Goal: Navigation & Orientation: Find specific page/section

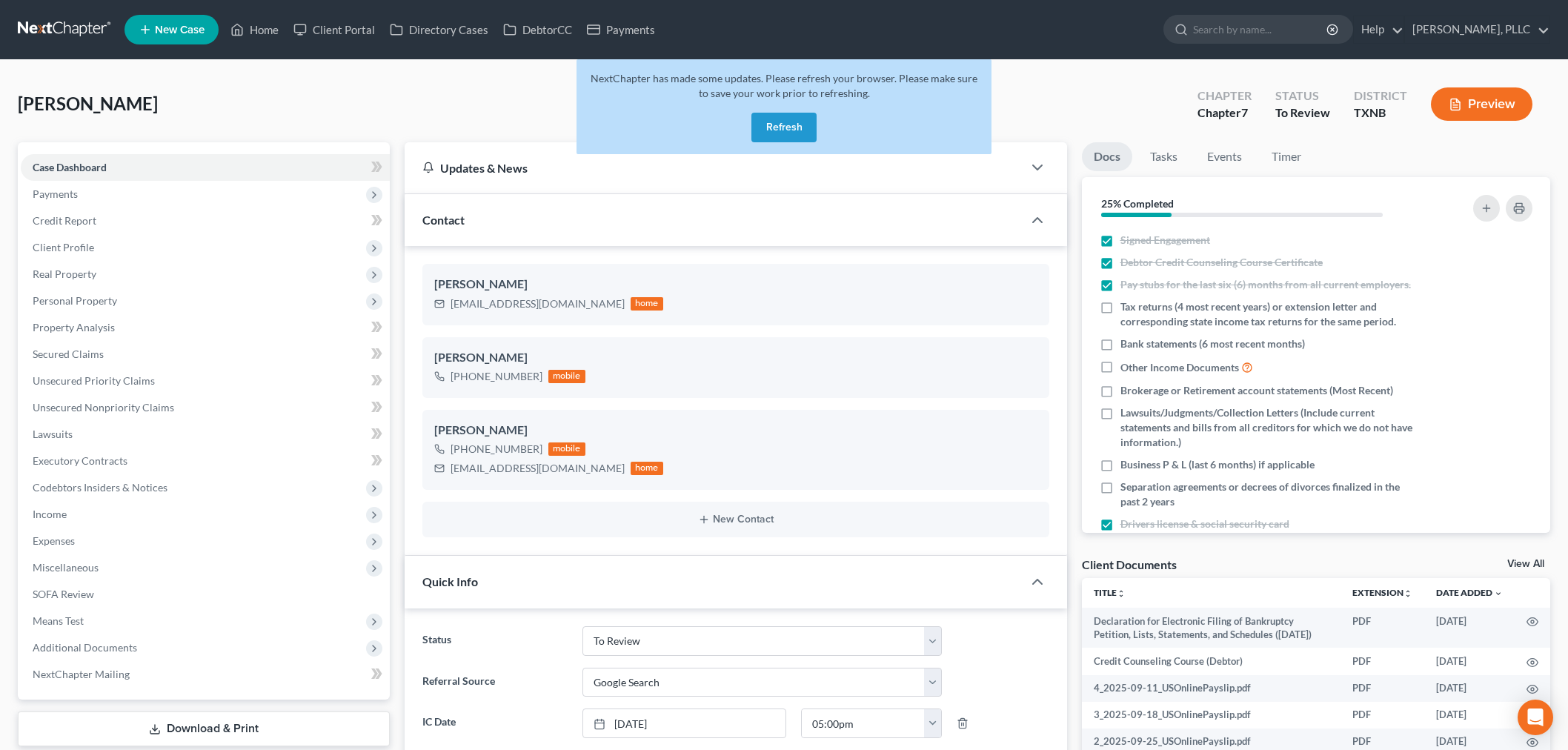
select select "23"
select select "4"
click at [272, 32] on link "Home" at bounding box center [255, 30] width 63 height 26
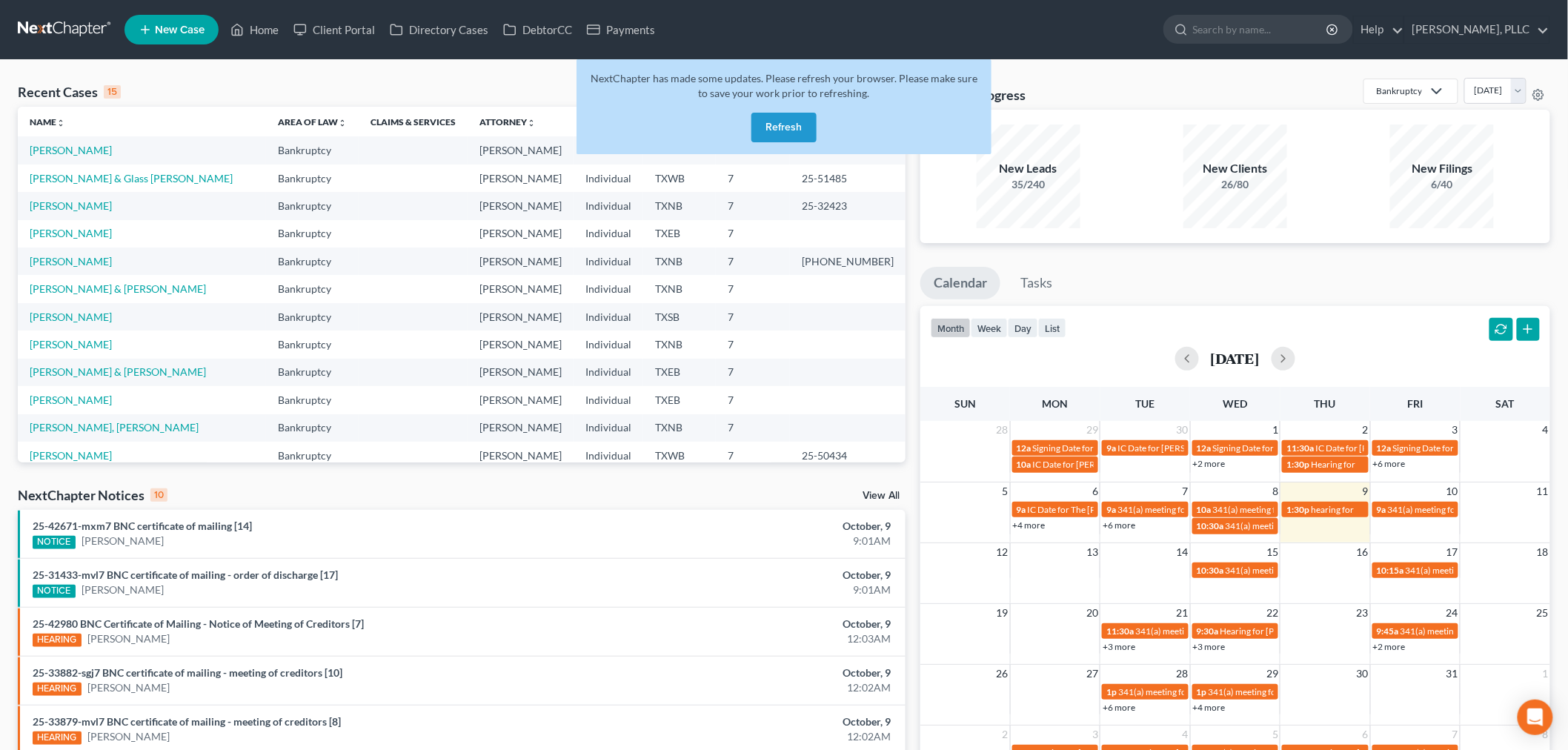
click at [1101, 95] on div "Monthly Progress Bankruptcy Bankruptcy Consumer Protection Law [DATE] [DATE] [D…" at bounding box center [1236, 93] width 630 height 32
click at [796, 127] on button "Refresh" at bounding box center [784, 127] width 65 height 30
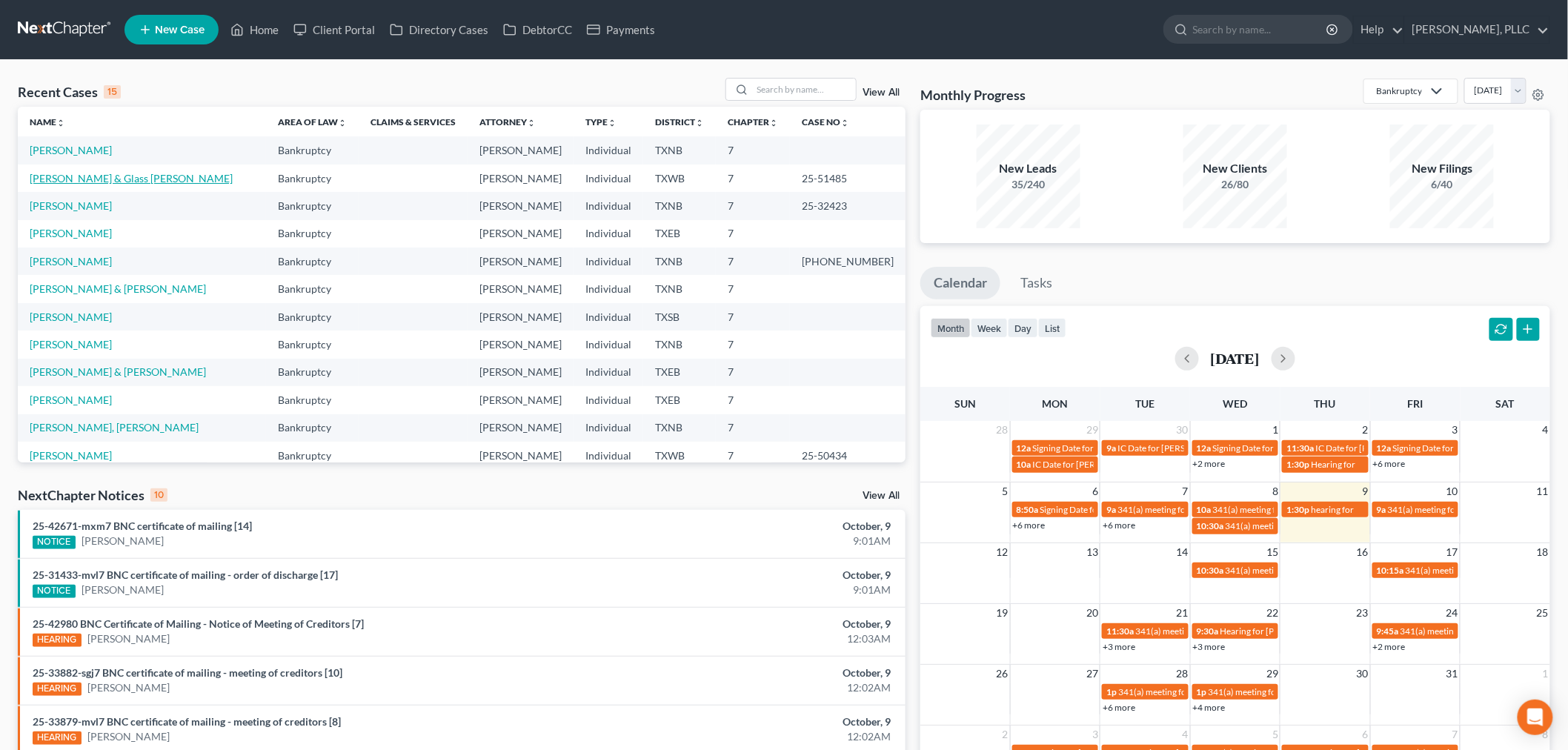
click at [102, 179] on link "[PERSON_NAME] & Glass [PERSON_NAME]" at bounding box center [131, 178] width 203 height 12
select select "4"
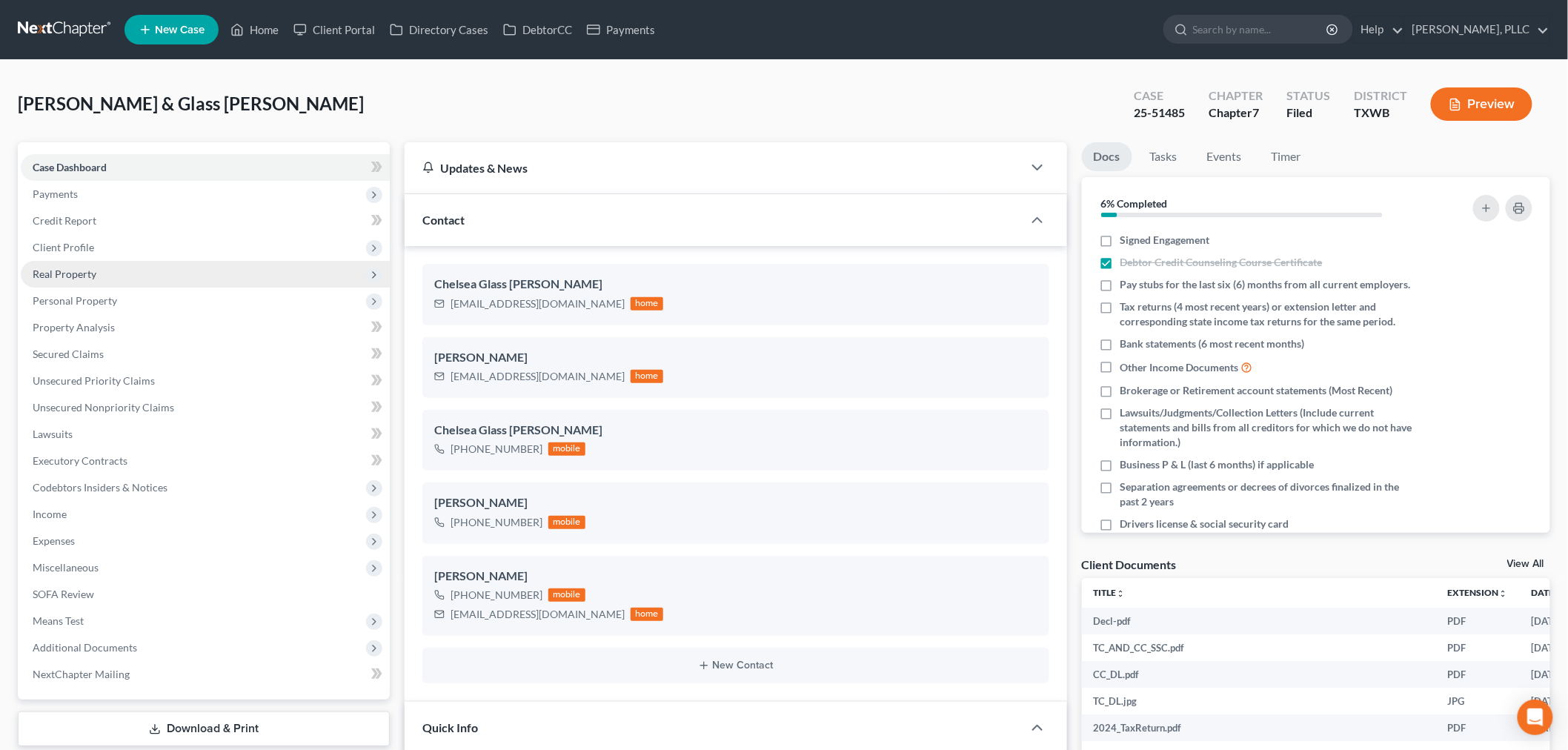
scroll to position [1629, 0]
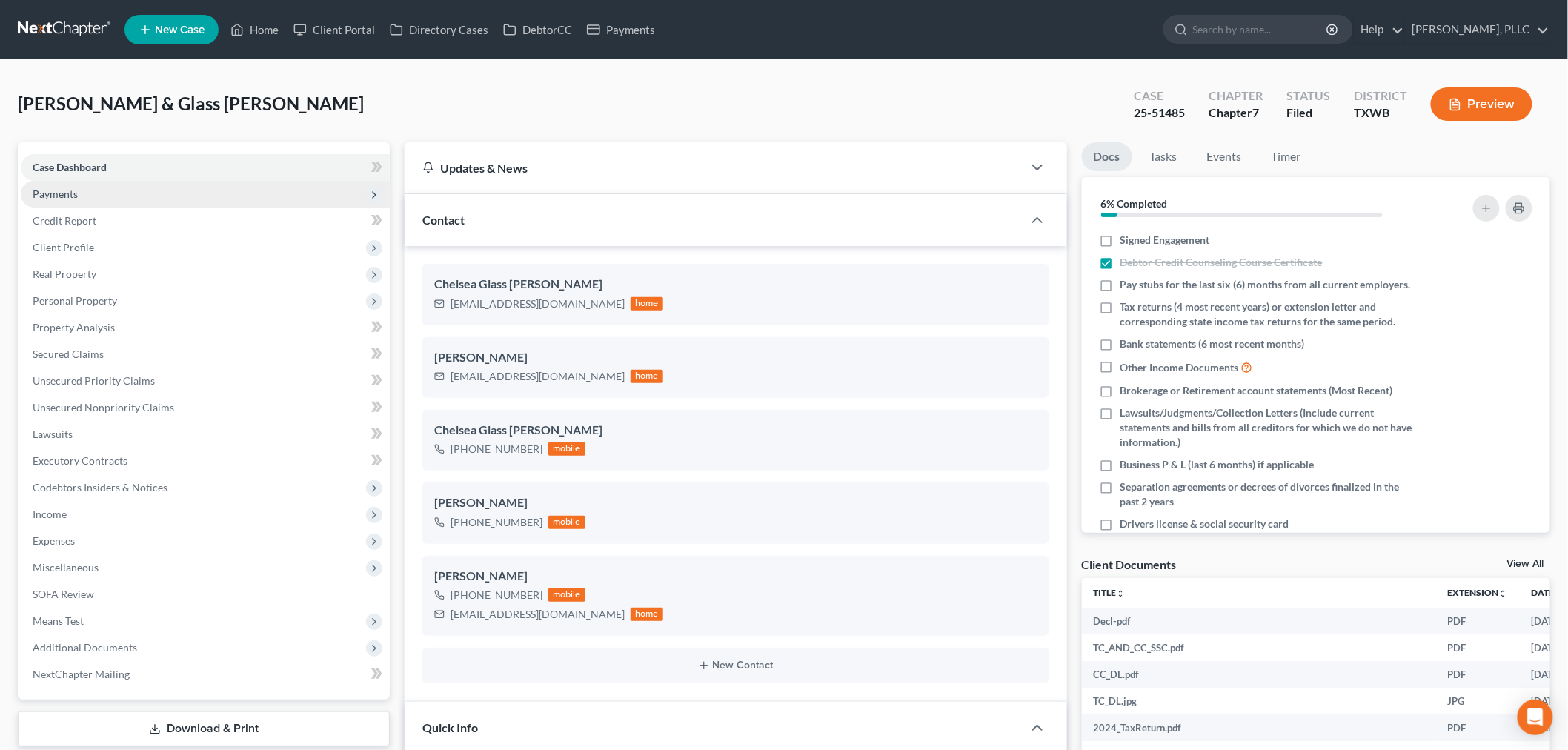
click at [69, 193] on span "Payments" at bounding box center [55, 193] width 45 height 12
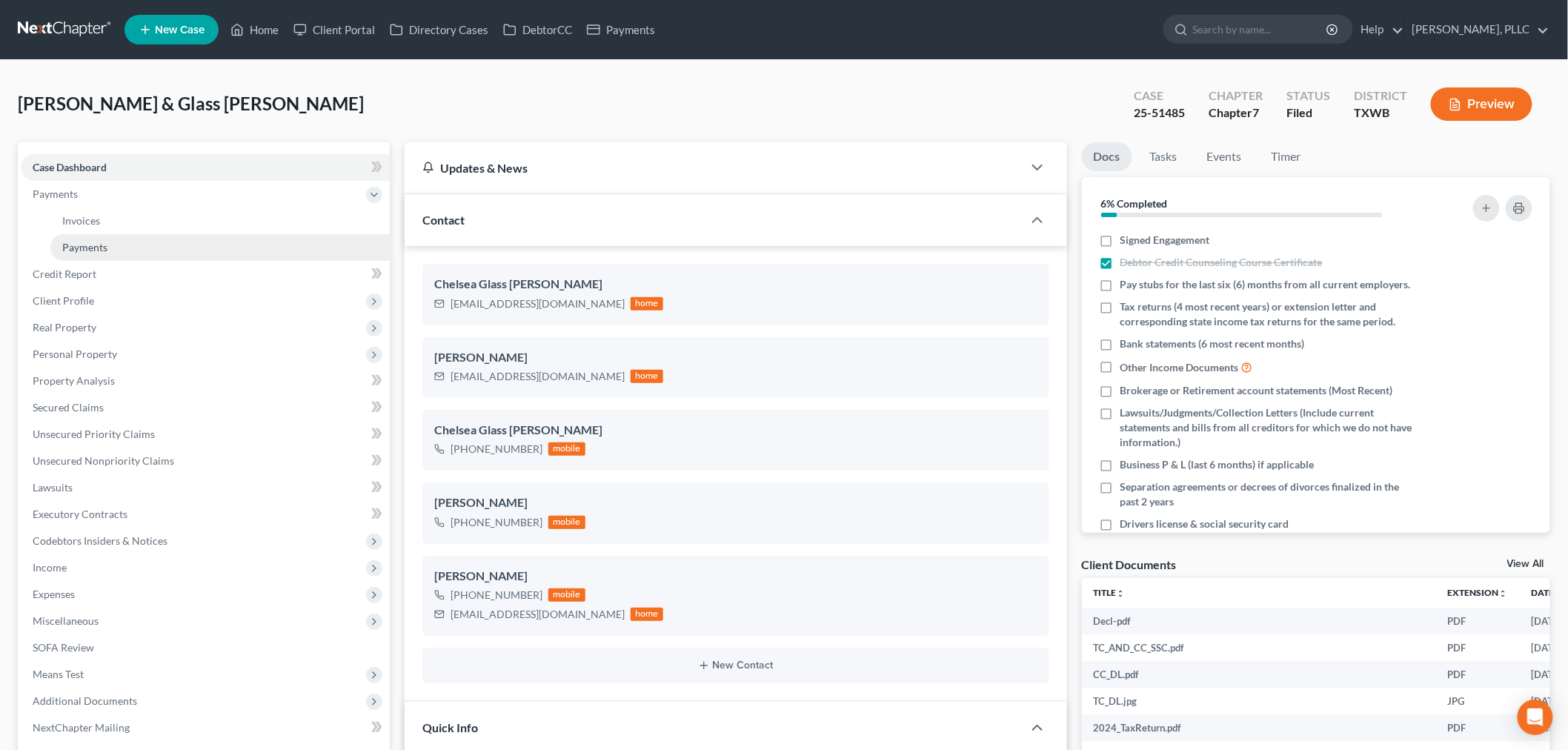
click at [95, 246] on span "Payments" at bounding box center [84, 246] width 45 height 12
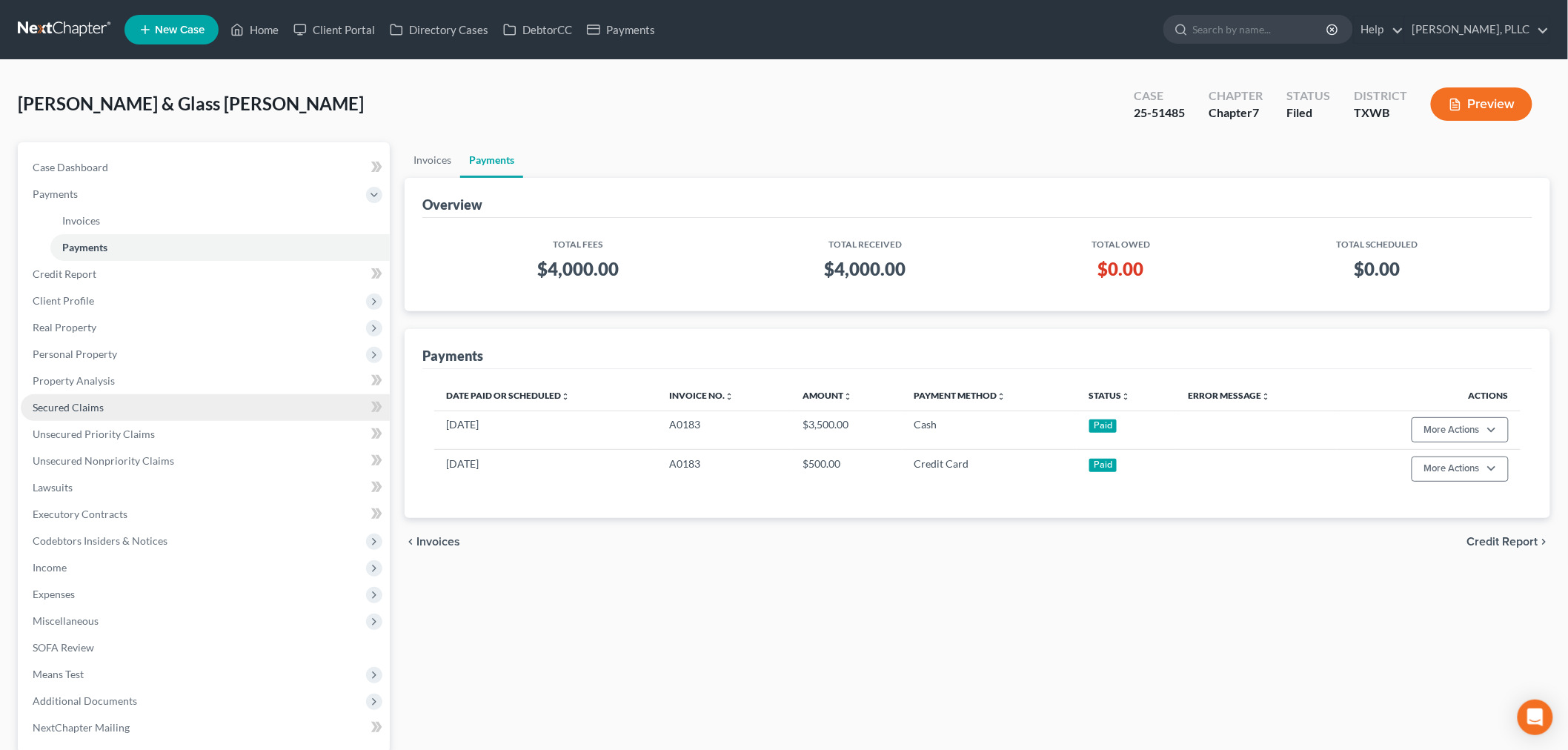
click at [86, 403] on span "Secured Claims" at bounding box center [68, 407] width 71 height 12
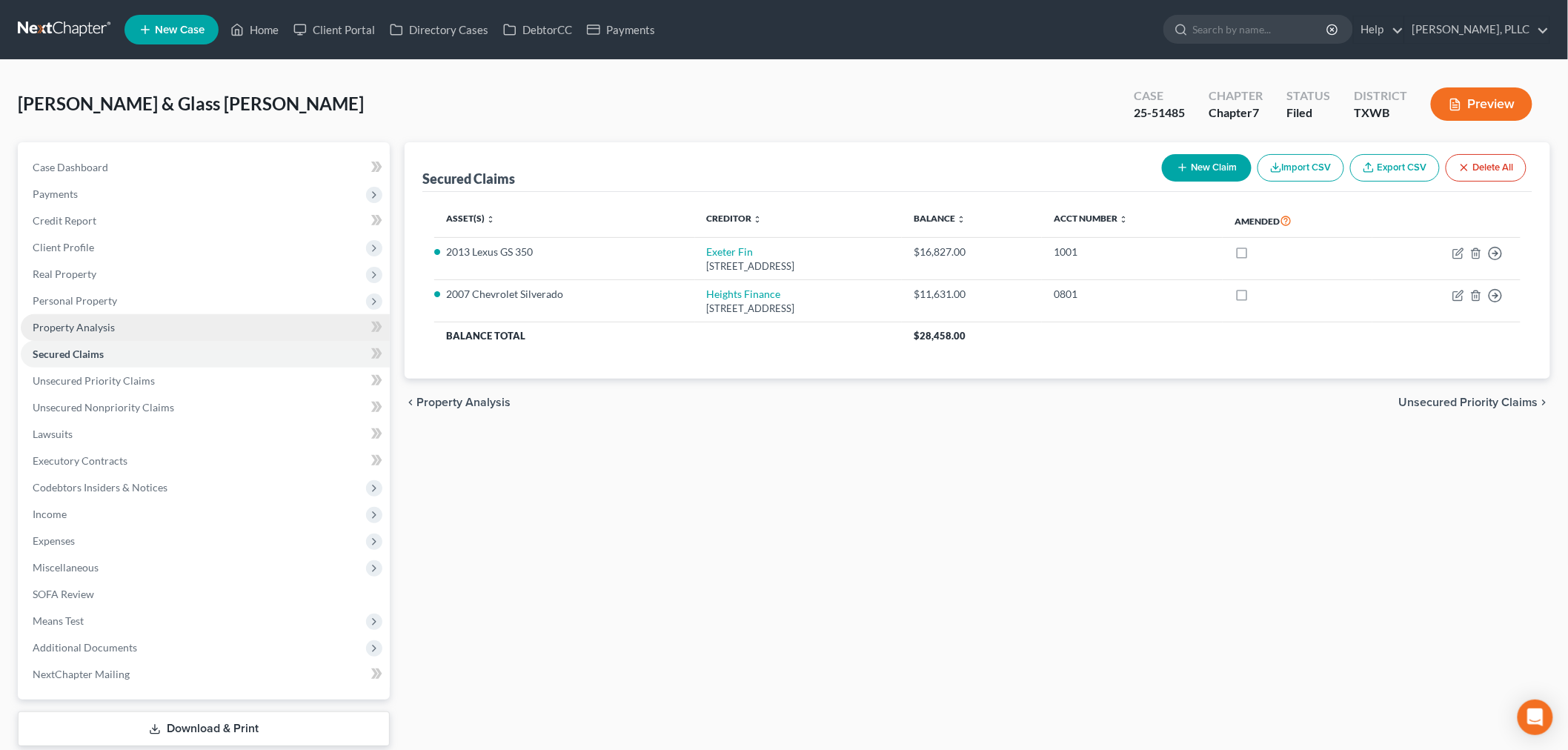
click at [71, 327] on span "Property Analysis" at bounding box center [73, 327] width 82 height 12
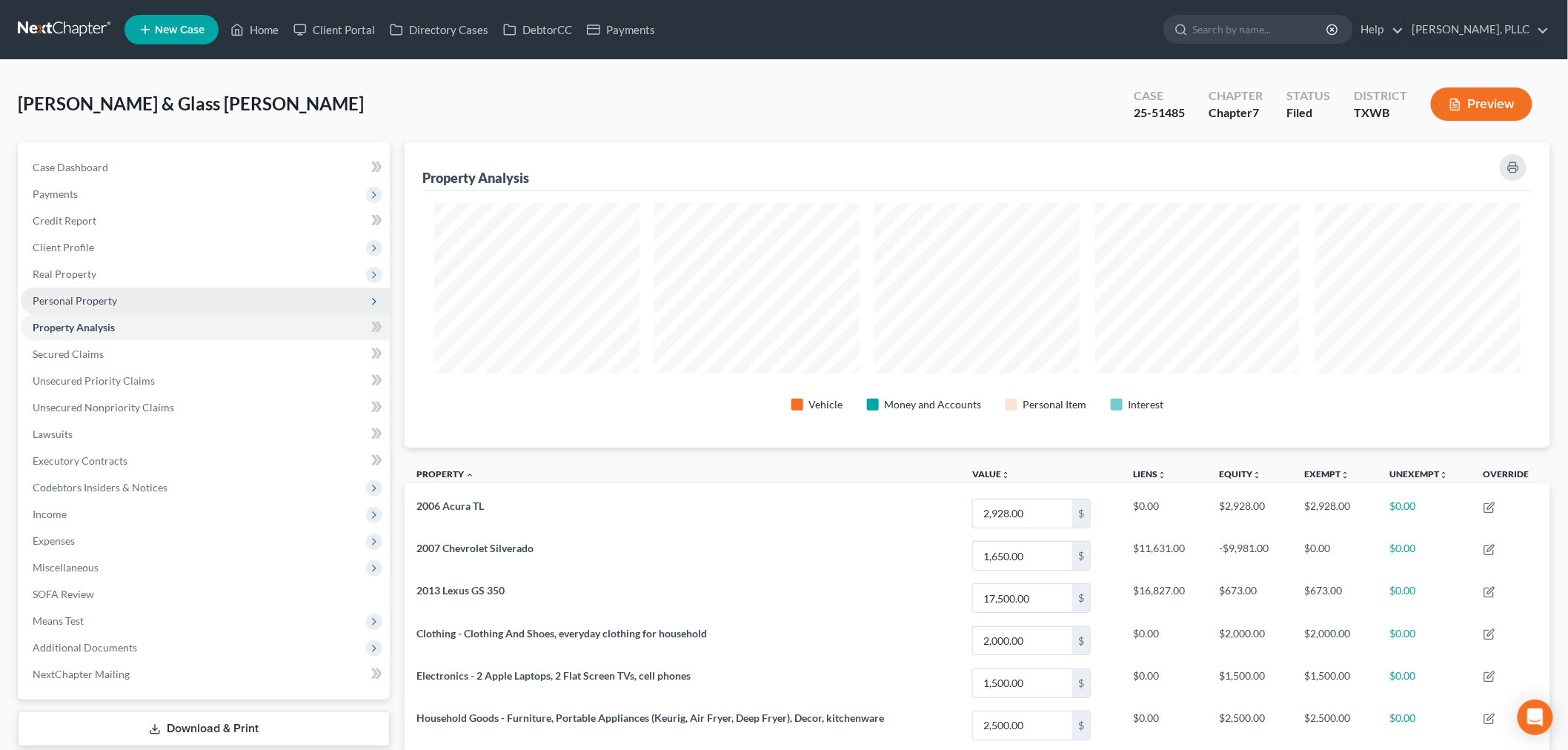
click at [75, 298] on span "Personal Property" at bounding box center [74, 300] width 84 height 12
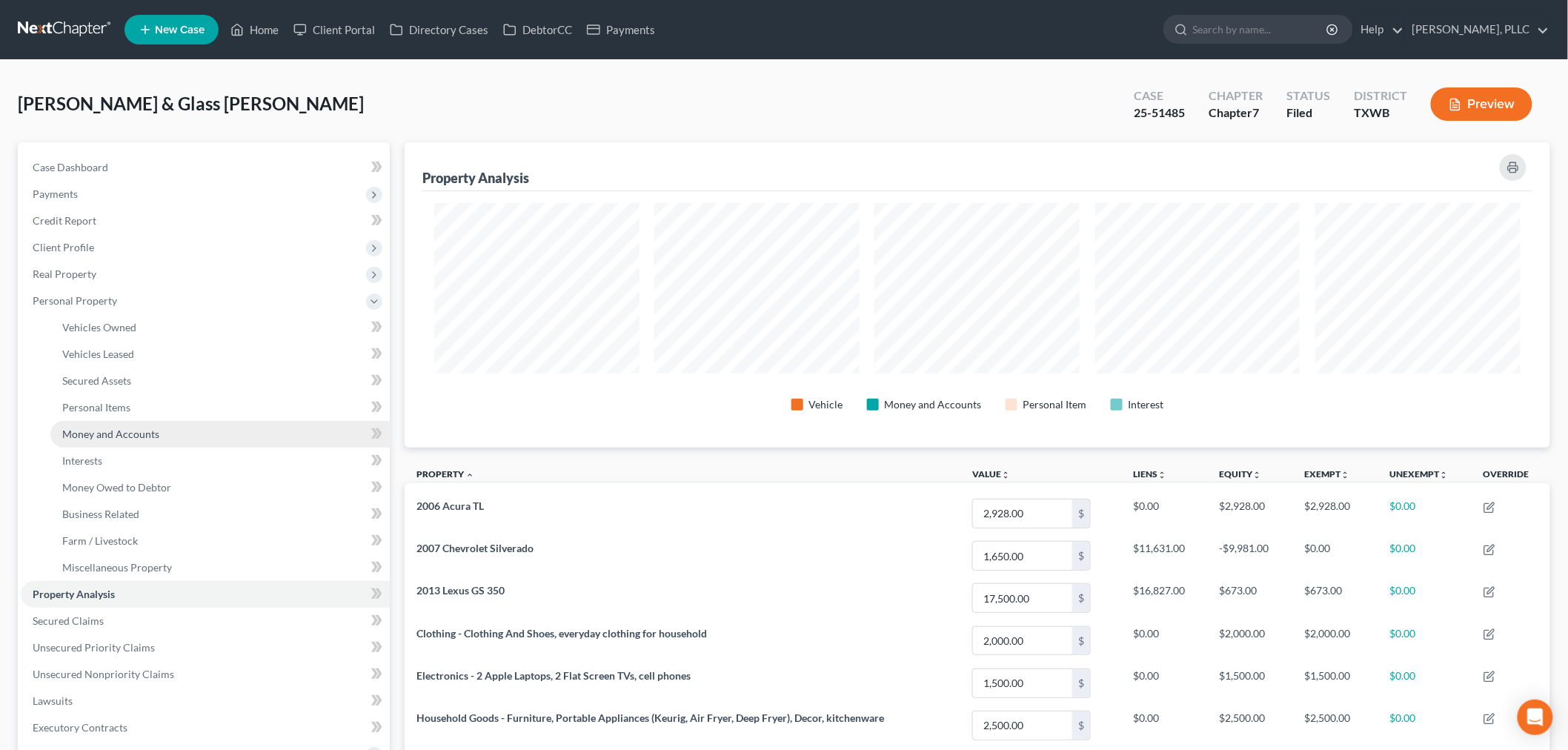
click at [121, 432] on span "Money and Accounts" at bounding box center [110, 433] width 97 height 12
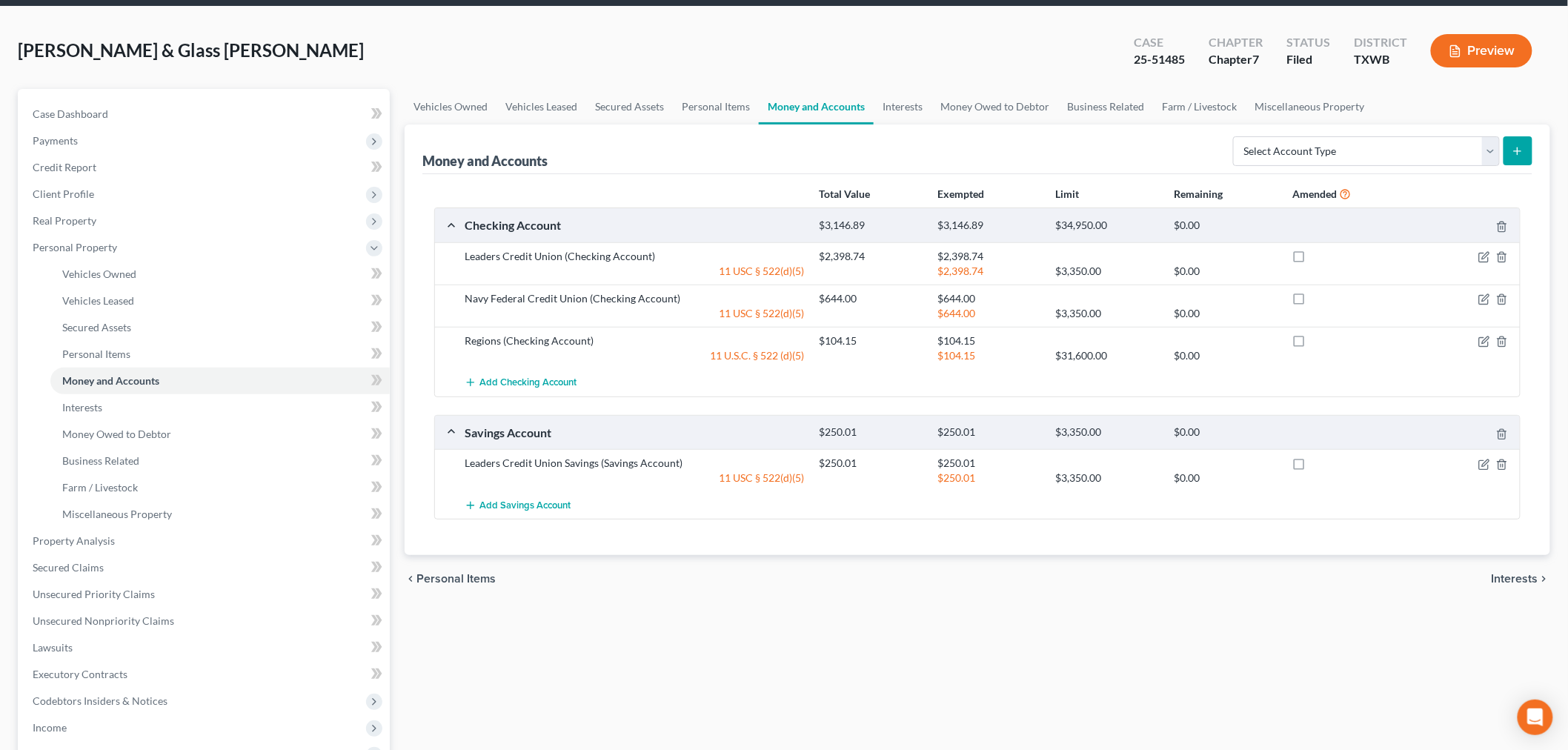
scroll to position [82, 0]
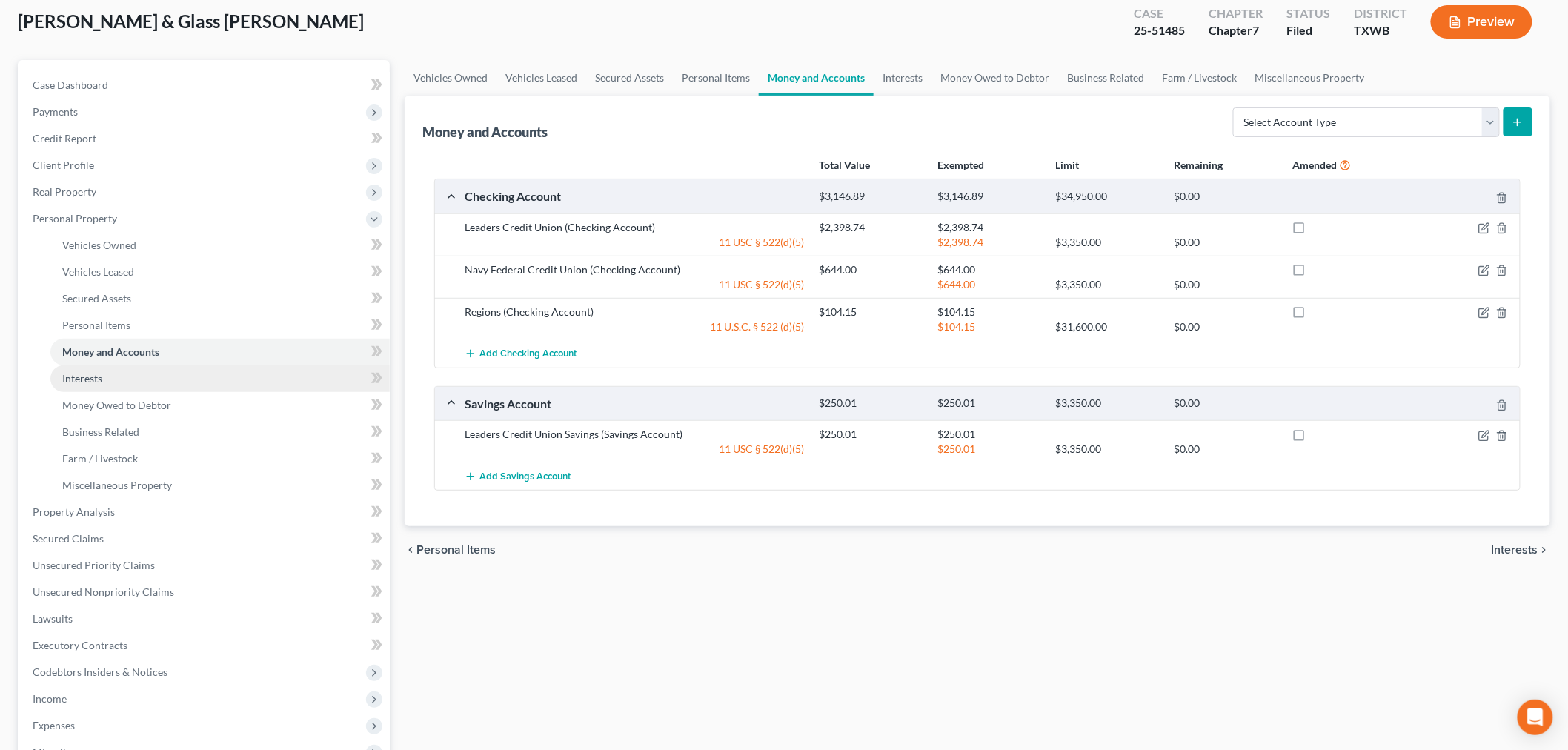
click at [95, 376] on span "Interests" at bounding box center [82, 378] width 40 height 12
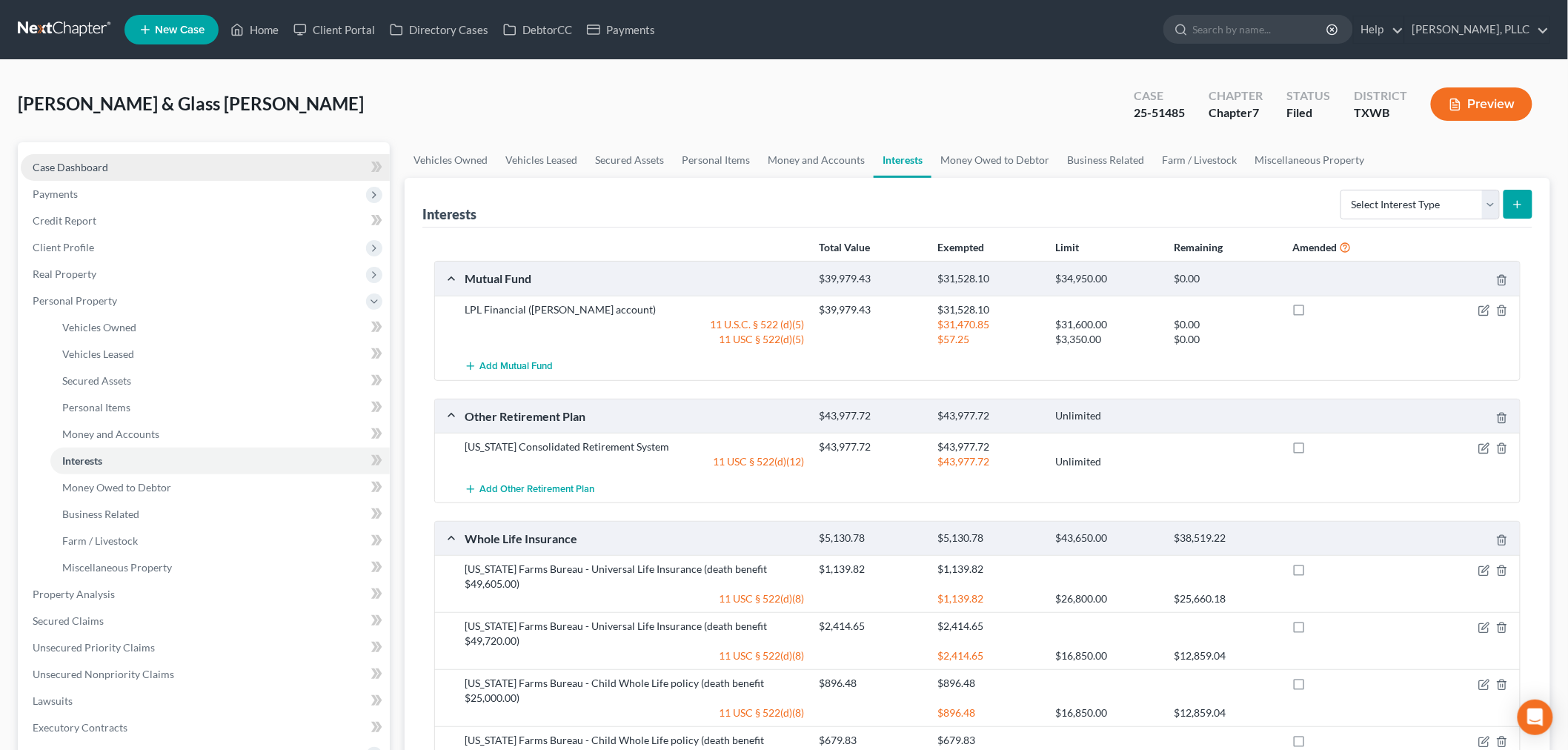
click at [94, 167] on span "Case Dashboard" at bounding box center [69, 166] width 75 height 12
select select "10"
select select "4"
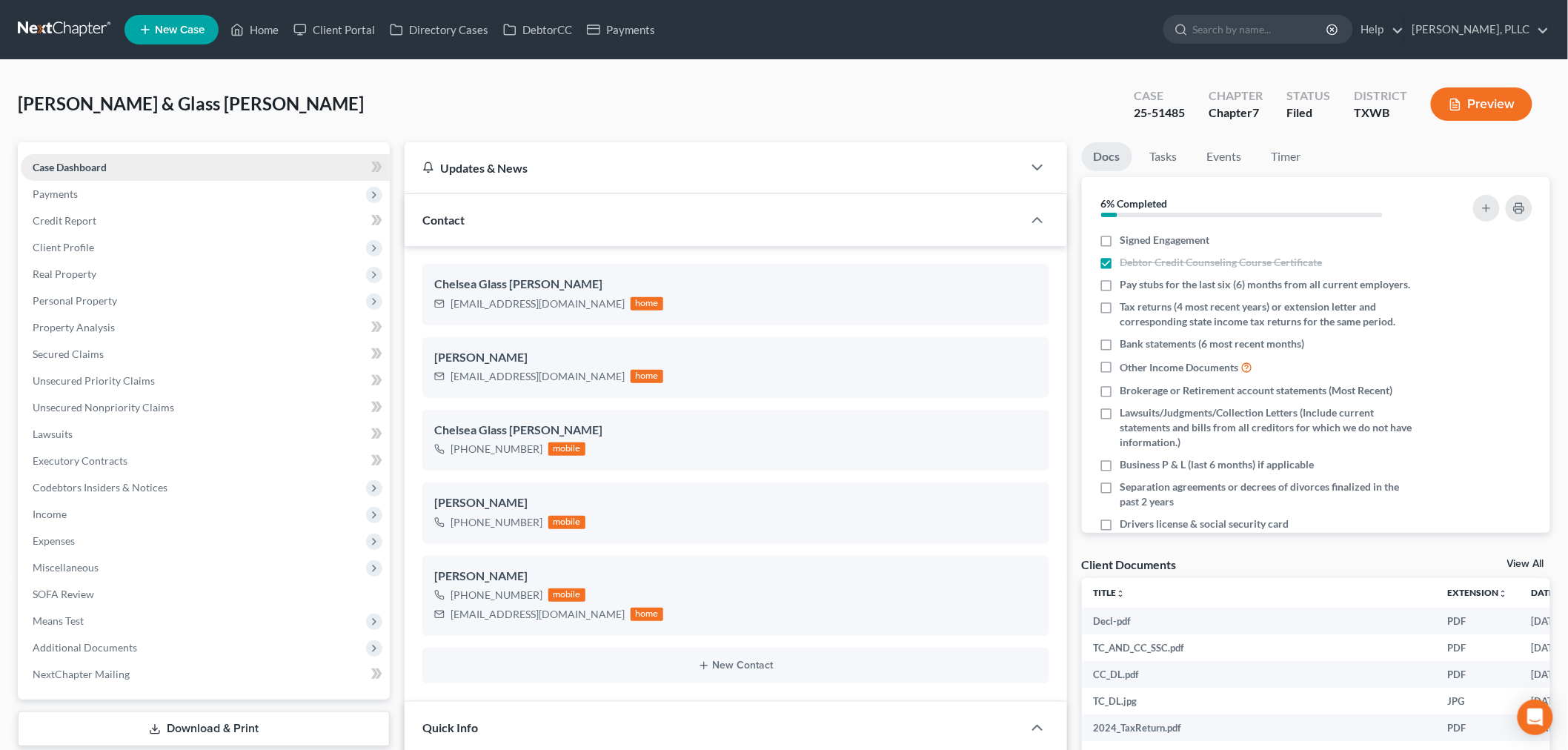
scroll to position [1629, 0]
click at [53, 195] on span "Payments" at bounding box center [55, 193] width 45 height 12
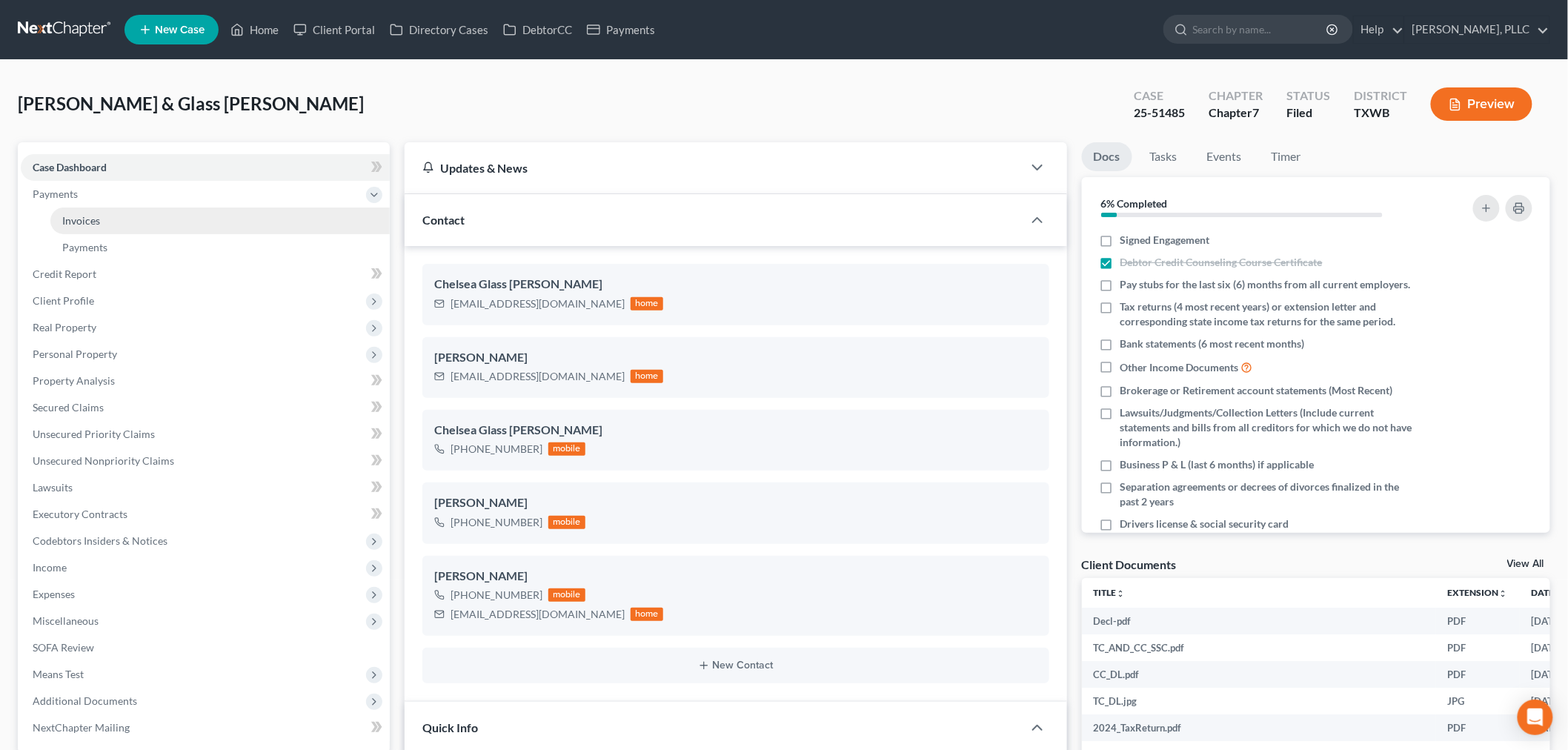
click at [82, 218] on span "Invoices" at bounding box center [81, 220] width 38 height 12
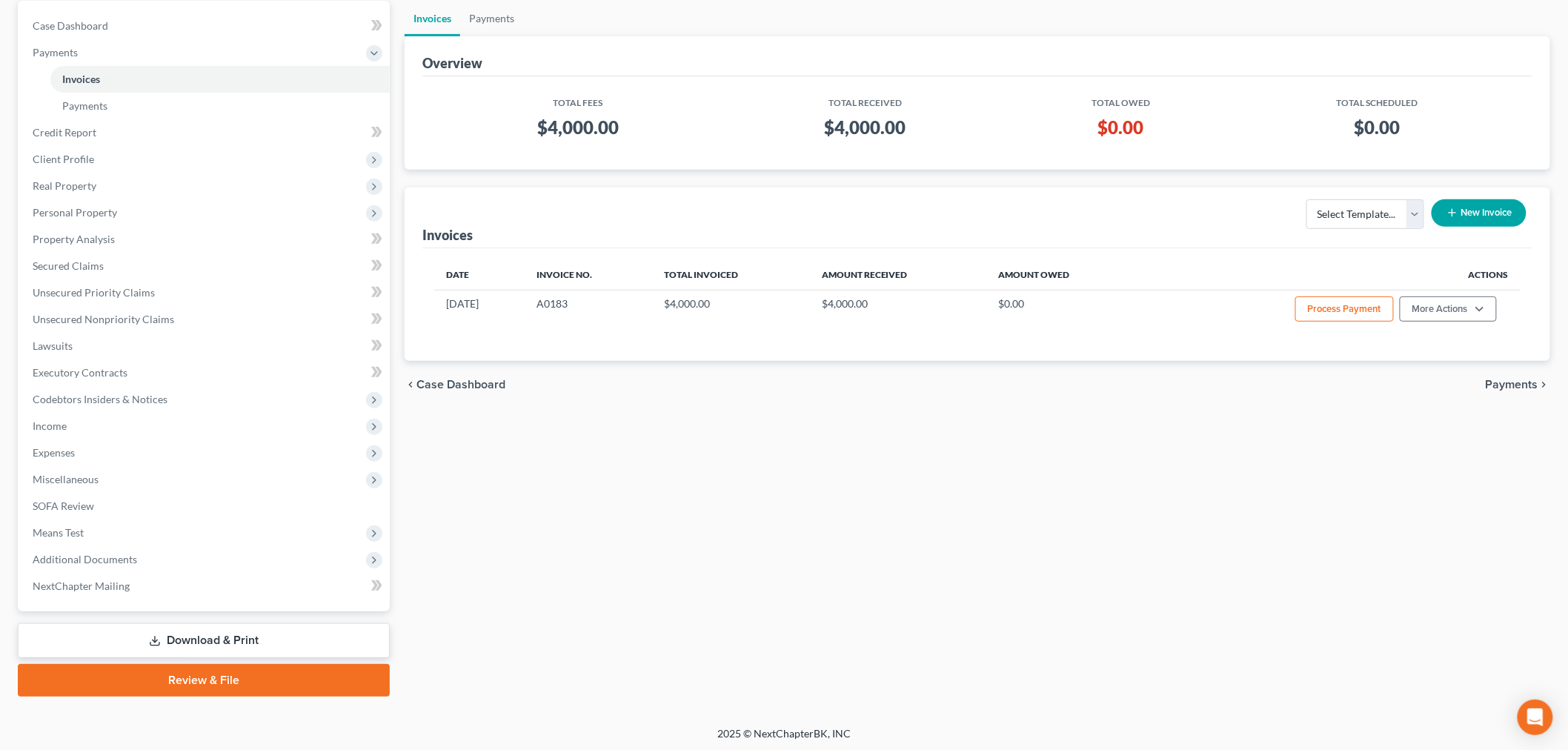
scroll to position [142, 0]
click at [78, 155] on span "Client Profile" at bounding box center [63, 158] width 61 height 12
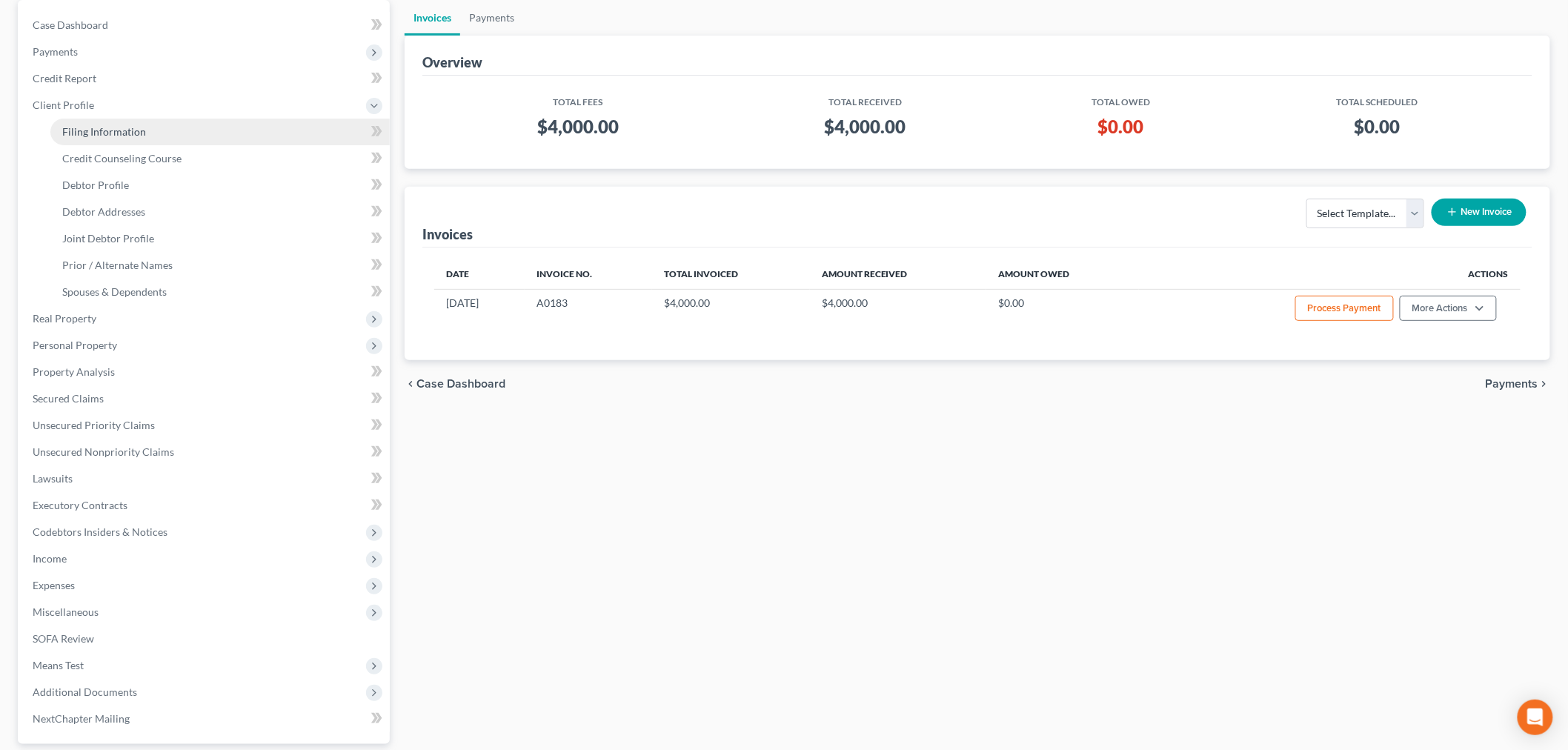
click at [120, 132] on span "Filing Information" at bounding box center [103, 131] width 84 height 12
select select "1"
select select "0"
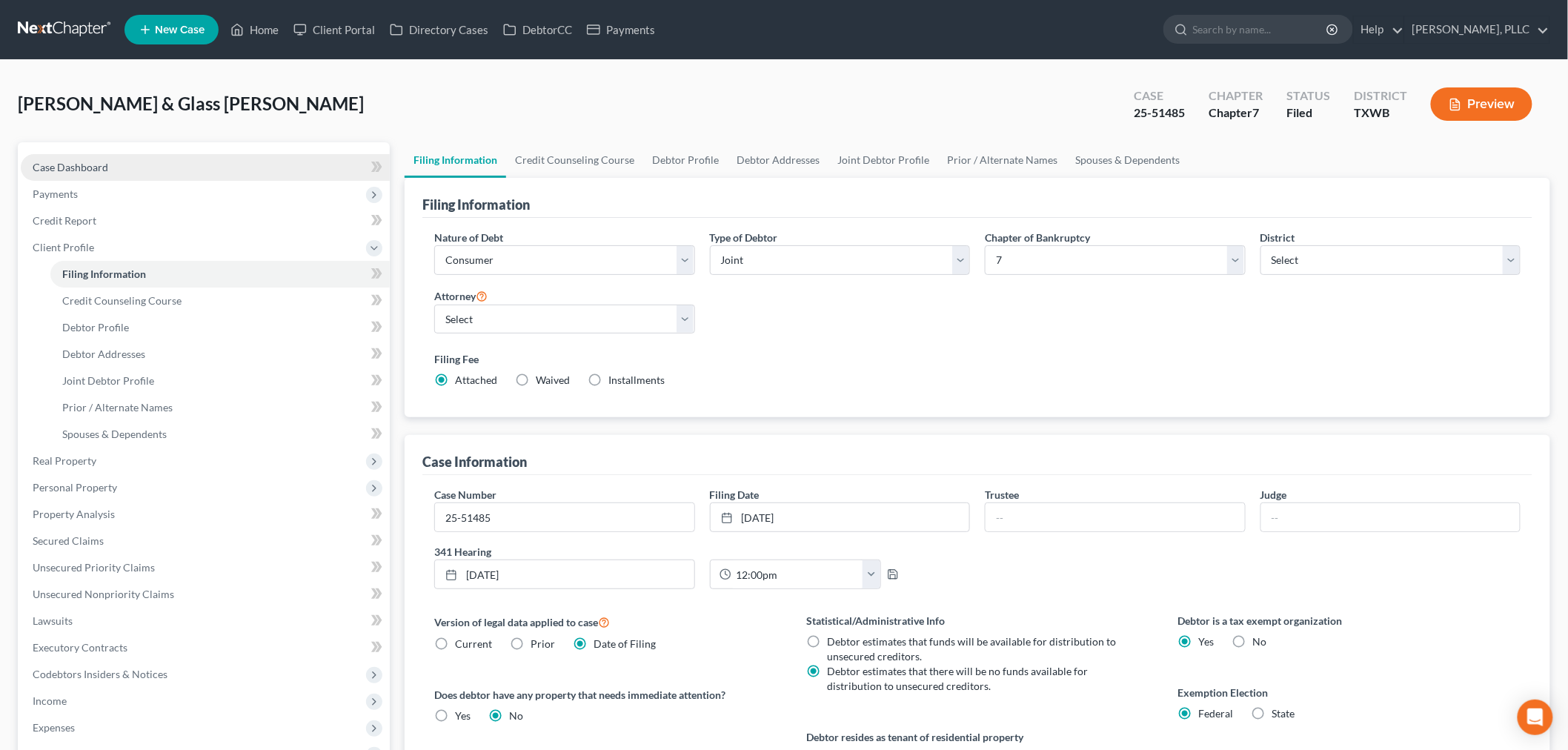
click at [104, 166] on span "Case Dashboard" at bounding box center [69, 166] width 75 height 12
select select "4"
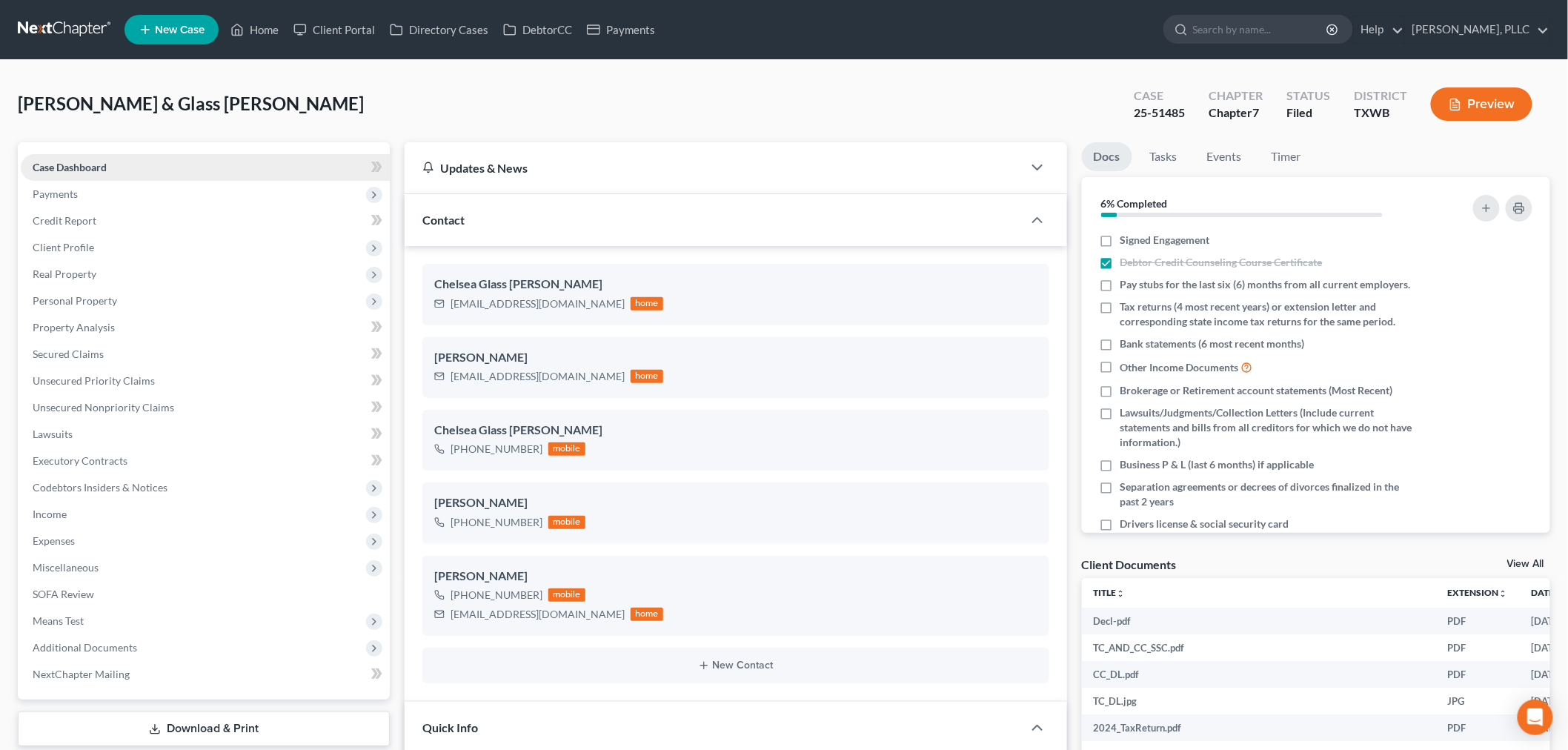
scroll to position [1629, 0]
click at [263, 24] on link "Home" at bounding box center [255, 30] width 63 height 26
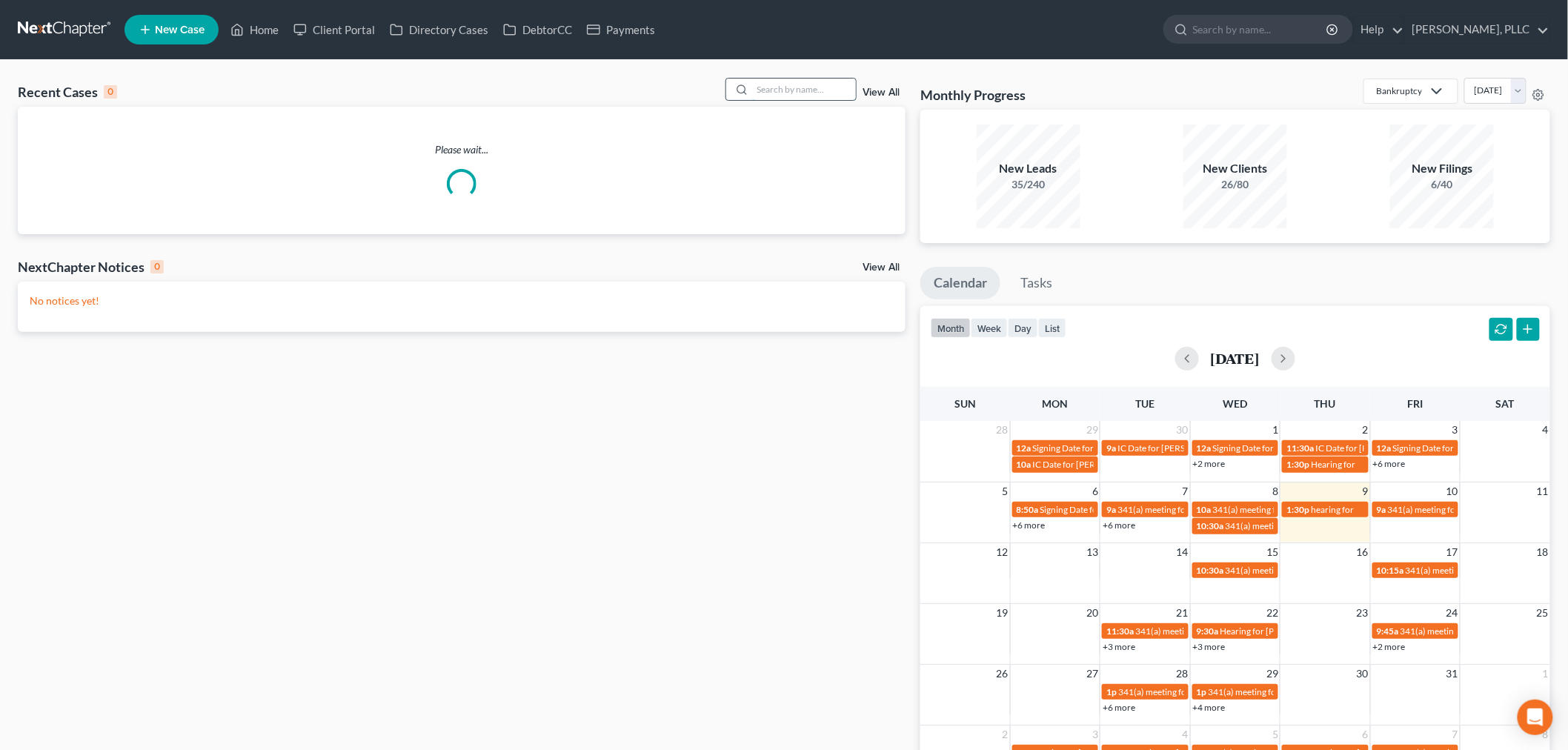
click at [801, 92] on input "search" at bounding box center [804, 89] width 103 height 21
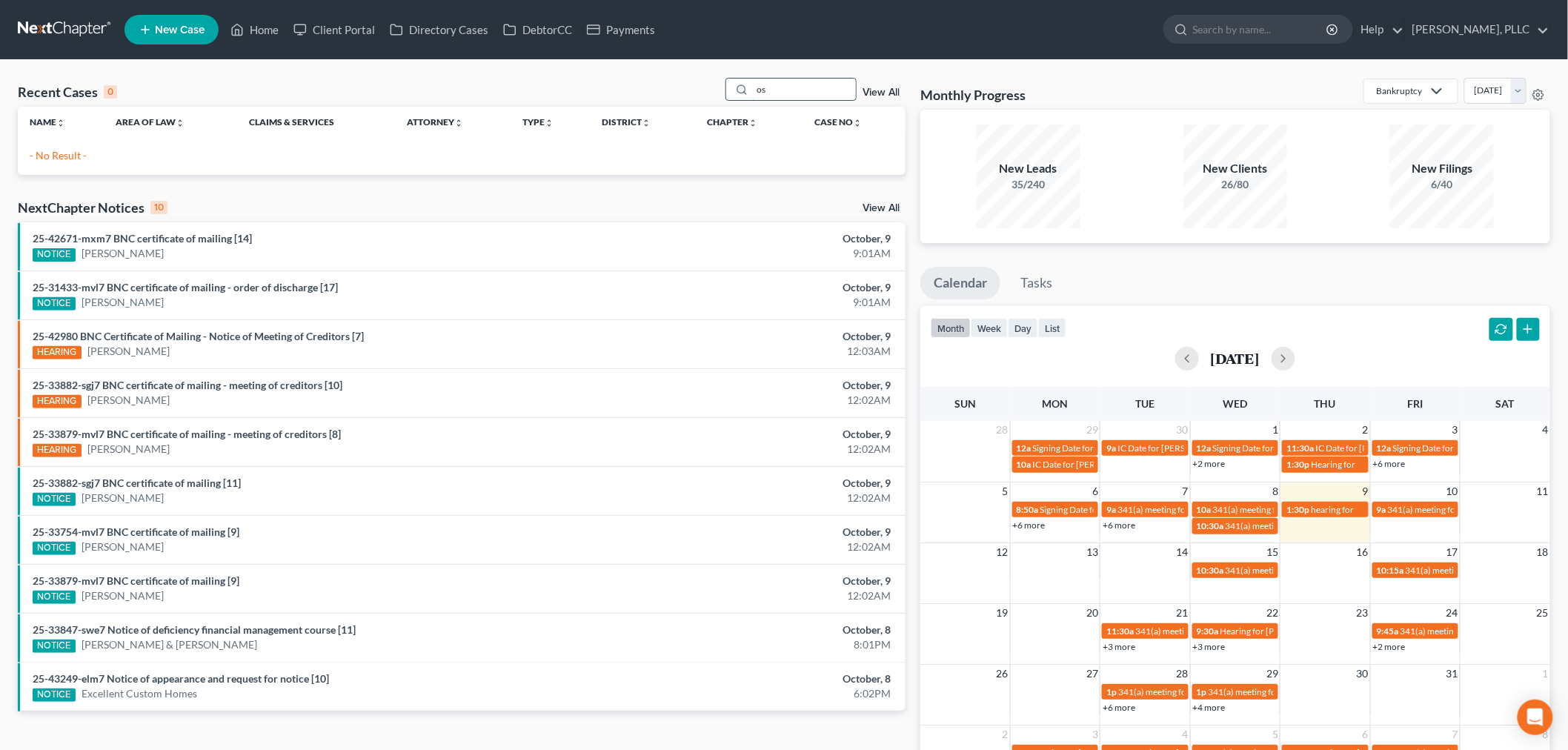
type input "o"
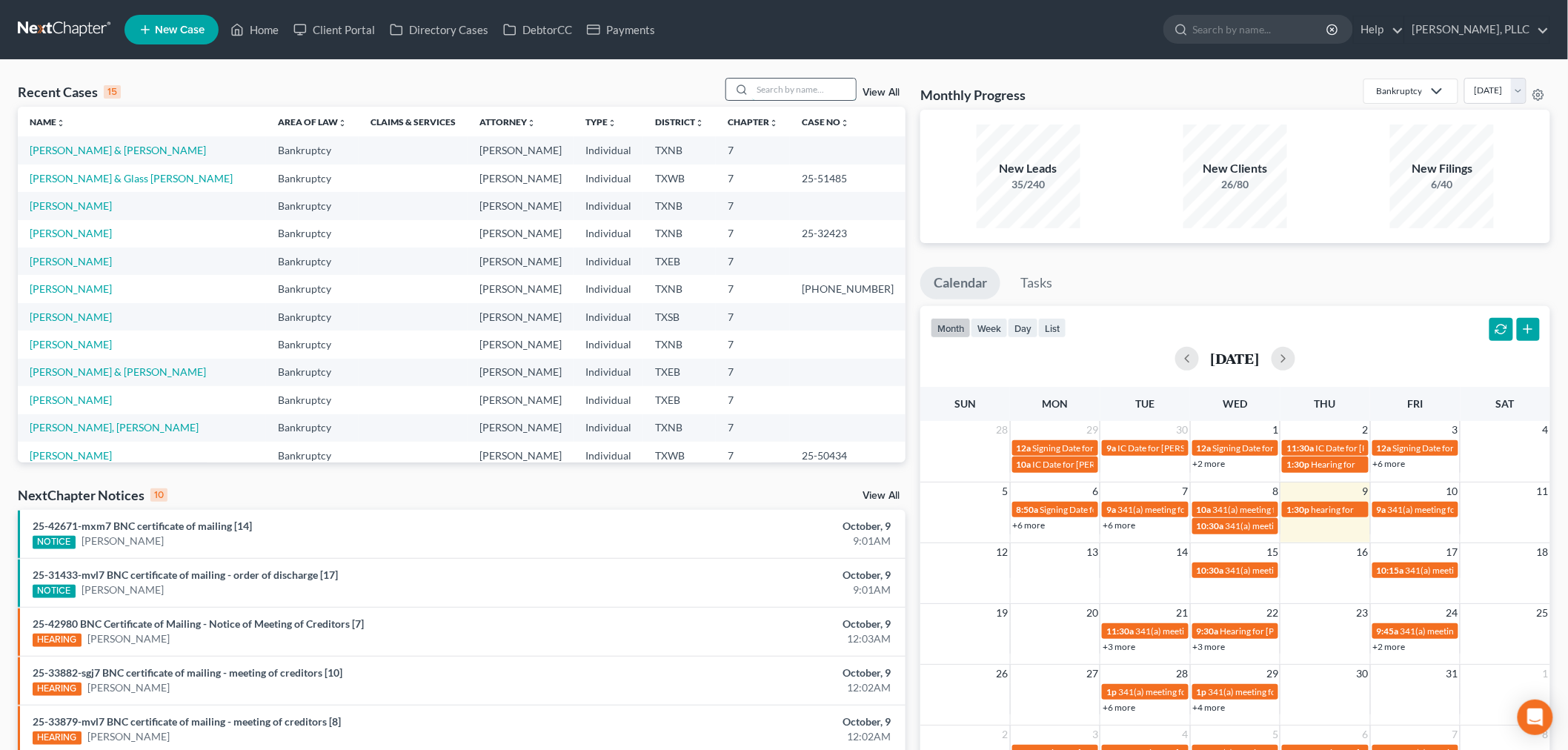
click at [779, 84] on input "search" at bounding box center [804, 89] width 103 height 21
drag, startPoint x: 779, startPoint y: 84, endPoint x: 797, endPoint y: 95, distance: 21.1
click at [778, 86] on input "search" at bounding box center [804, 89] width 103 height 21
click at [795, 95] on input "search" at bounding box center [804, 89] width 103 height 21
drag, startPoint x: 795, startPoint y: 95, endPoint x: 788, endPoint y: 94, distance: 7.1
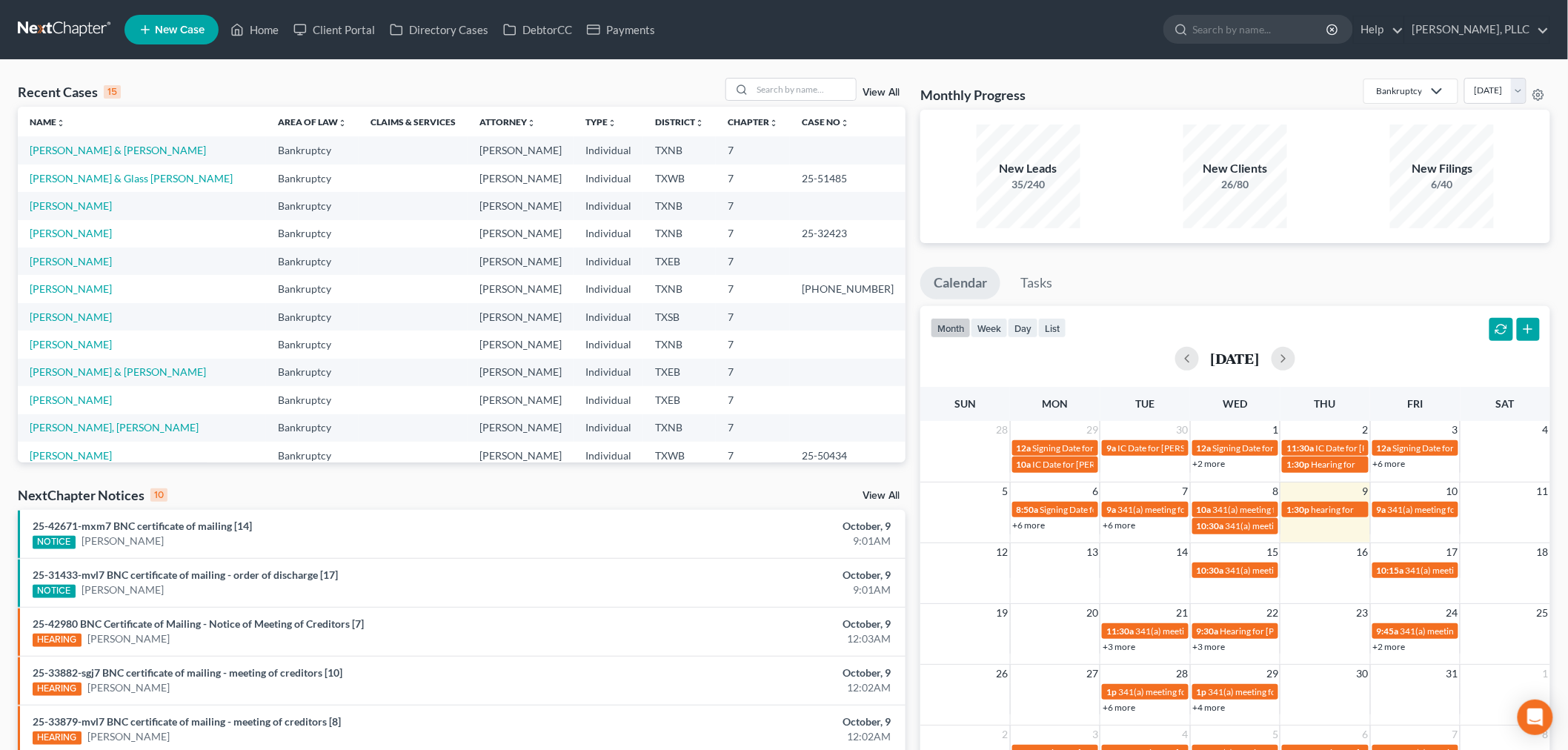
drag, startPoint x: 788, startPoint y: 94, endPoint x: 701, endPoint y: 174, distance: 118.2
drag, startPoint x: 701, startPoint y: 174, endPoint x: 489, endPoint y: 568, distance: 447.4
click at [489, 568] on div "25-31433-mvl7 BNC certificate of mailing - order of discharge [17] NOTICE Bakei…" at bounding box center [315, 582] width 581 height 31
click at [780, 89] on input "search" at bounding box center [804, 89] width 103 height 21
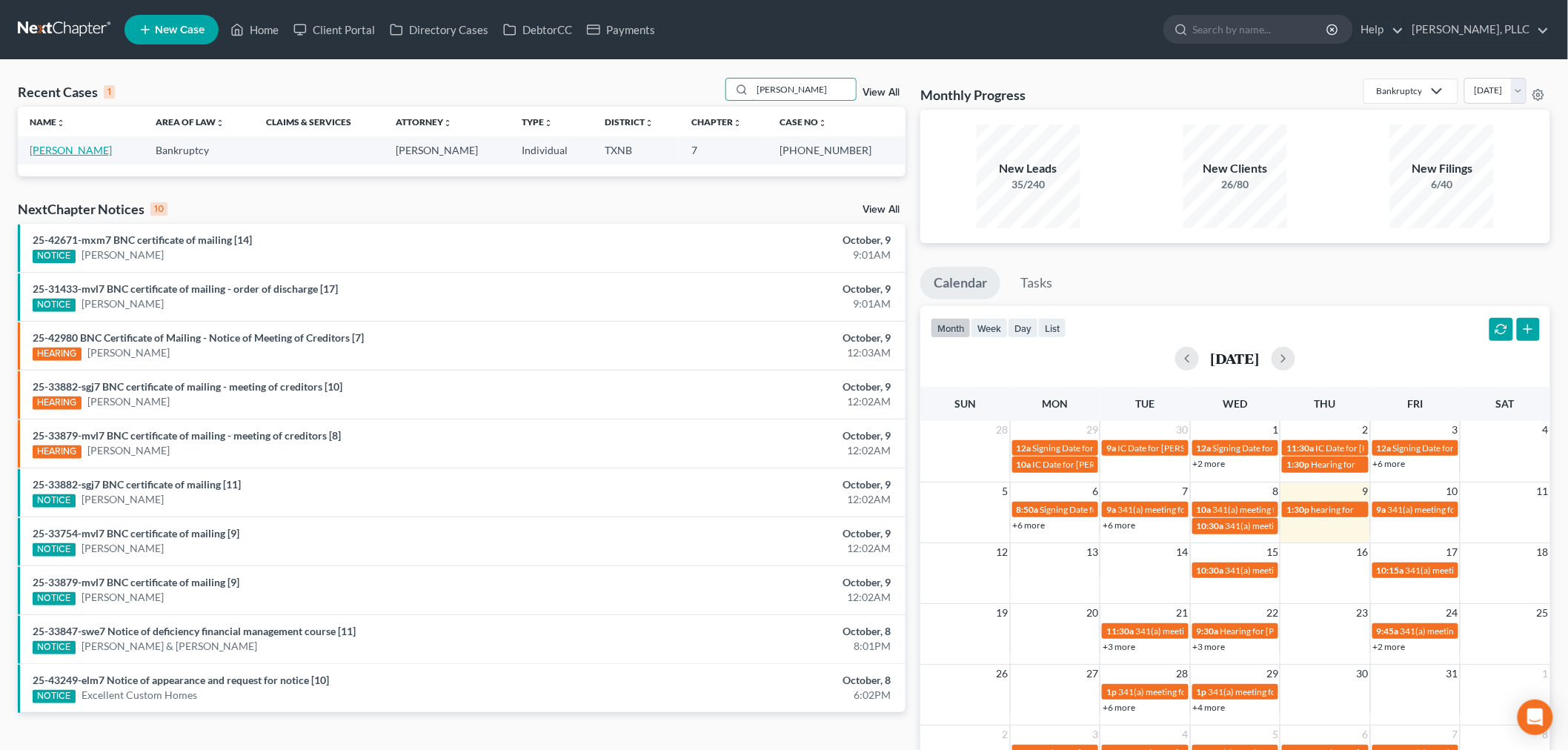
type input "boyland"
click at [79, 151] on link "Boyland, Floyd" at bounding box center [70, 150] width 82 height 12
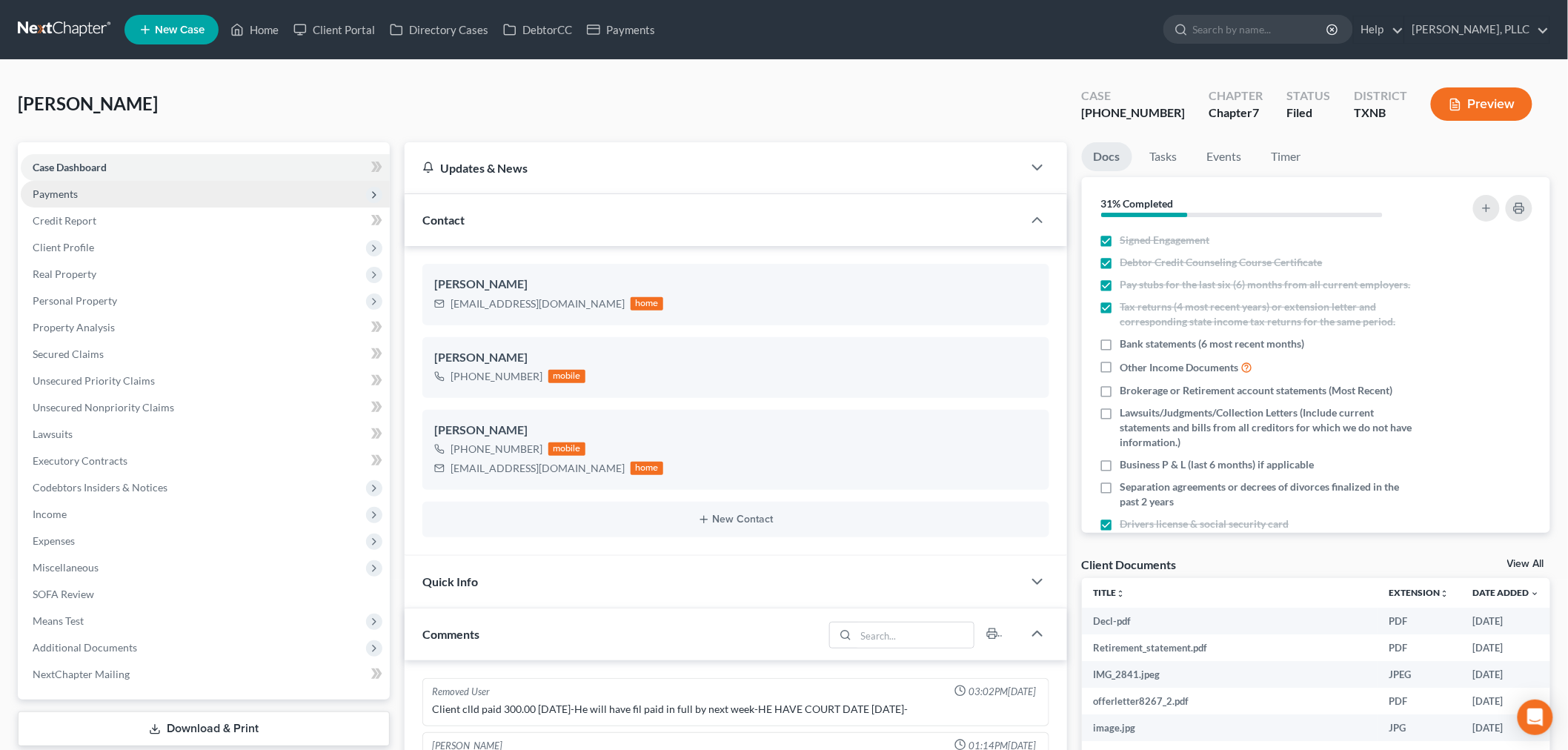
scroll to position [1138, 0]
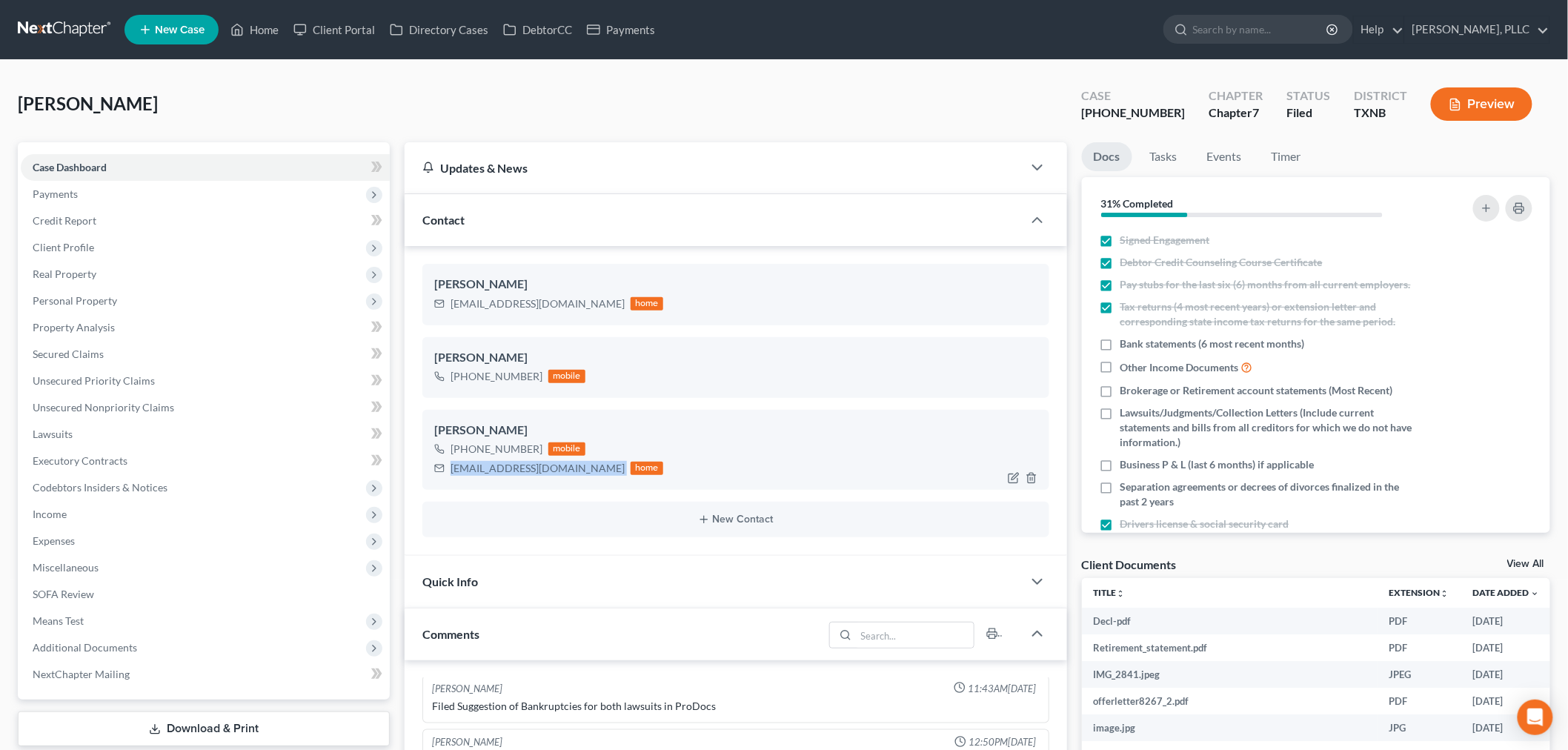
drag, startPoint x: 566, startPoint y: 471, endPoint x: 445, endPoint y: 472, distance: 121.0
click at [445, 472] on div "floydboyland@gmail.com home" at bounding box center [548, 468] width 229 height 19
copy div "floydboyland@gmail.com"
click at [264, 31] on link "Home" at bounding box center [255, 30] width 63 height 26
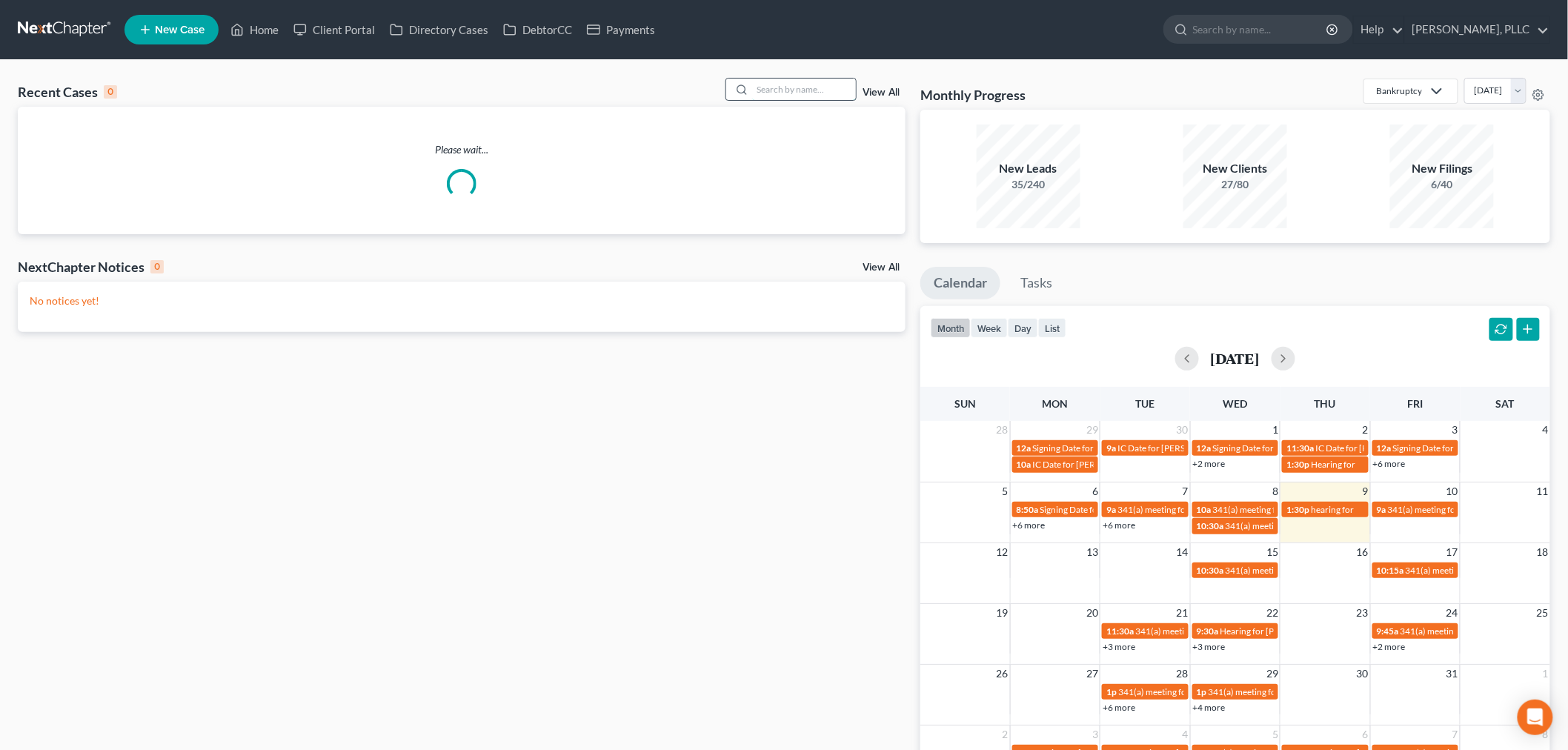
click at [834, 91] on input "search" at bounding box center [804, 89] width 103 height 21
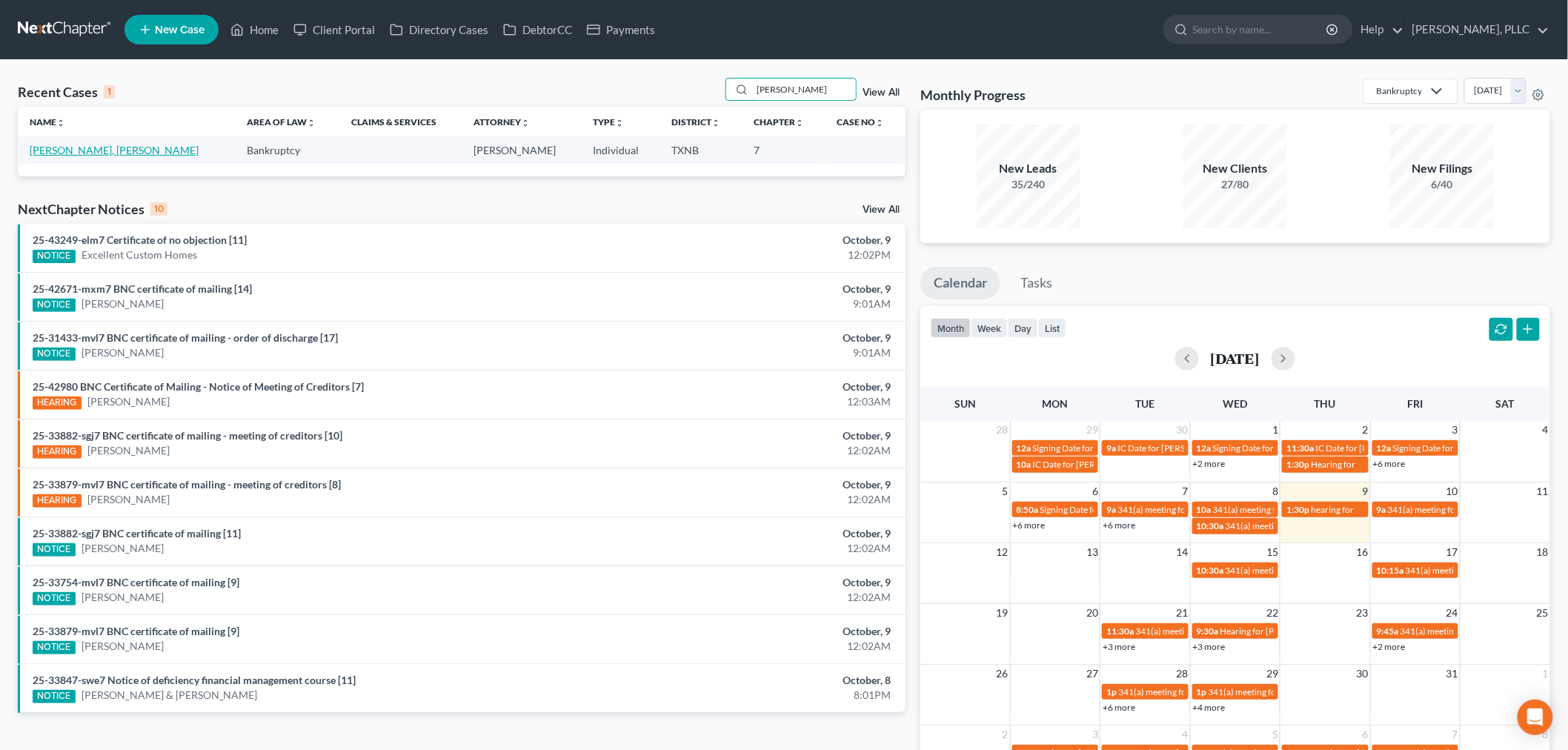
type input "dillard"
click at [84, 152] on link "[PERSON_NAME], [PERSON_NAME]" at bounding box center [114, 150] width 169 height 12
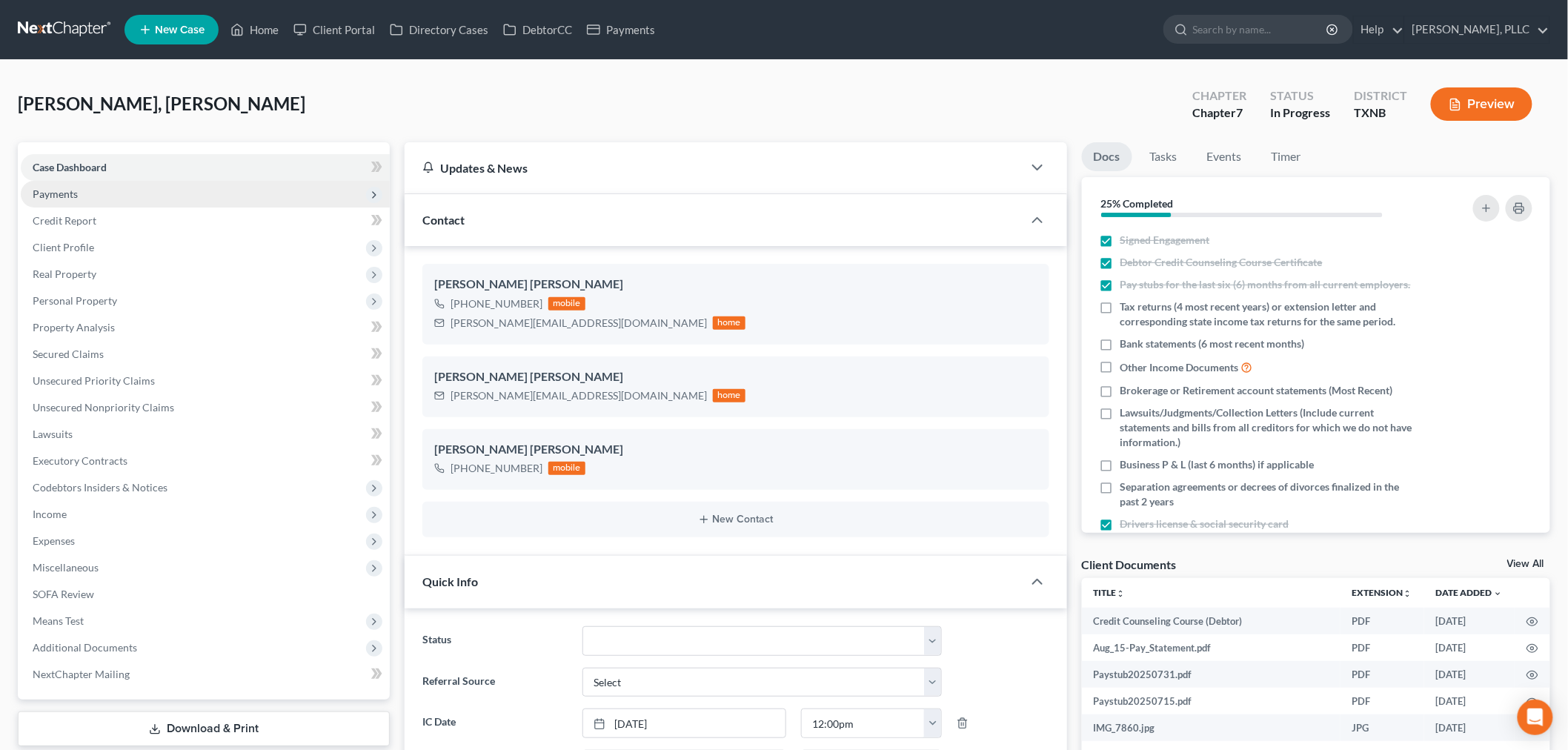
click at [67, 194] on span "Payments" at bounding box center [55, 193] width 45 height 12
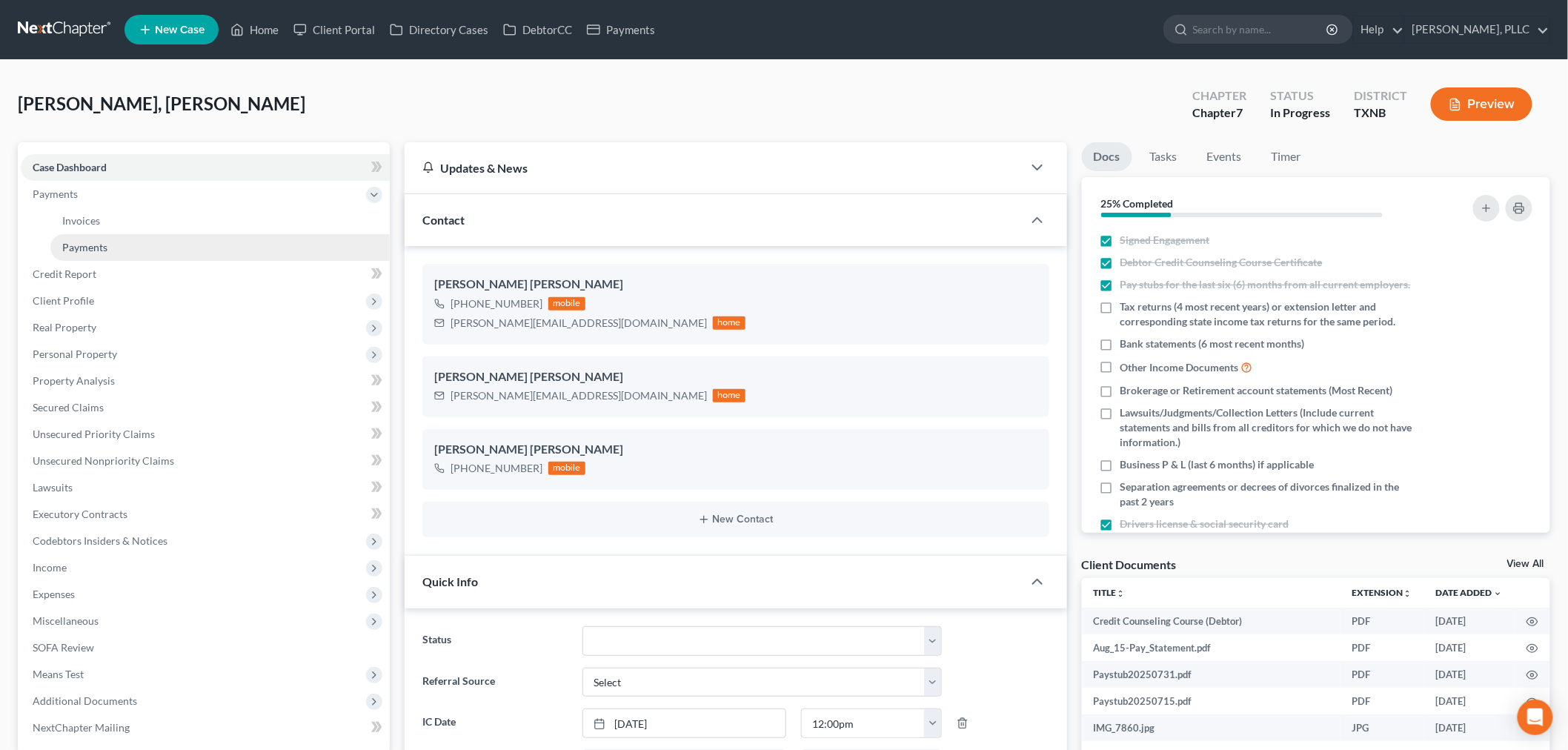
click at [80, 253] on link "Payments" at bounding box center [220, 247] width 339 height 26
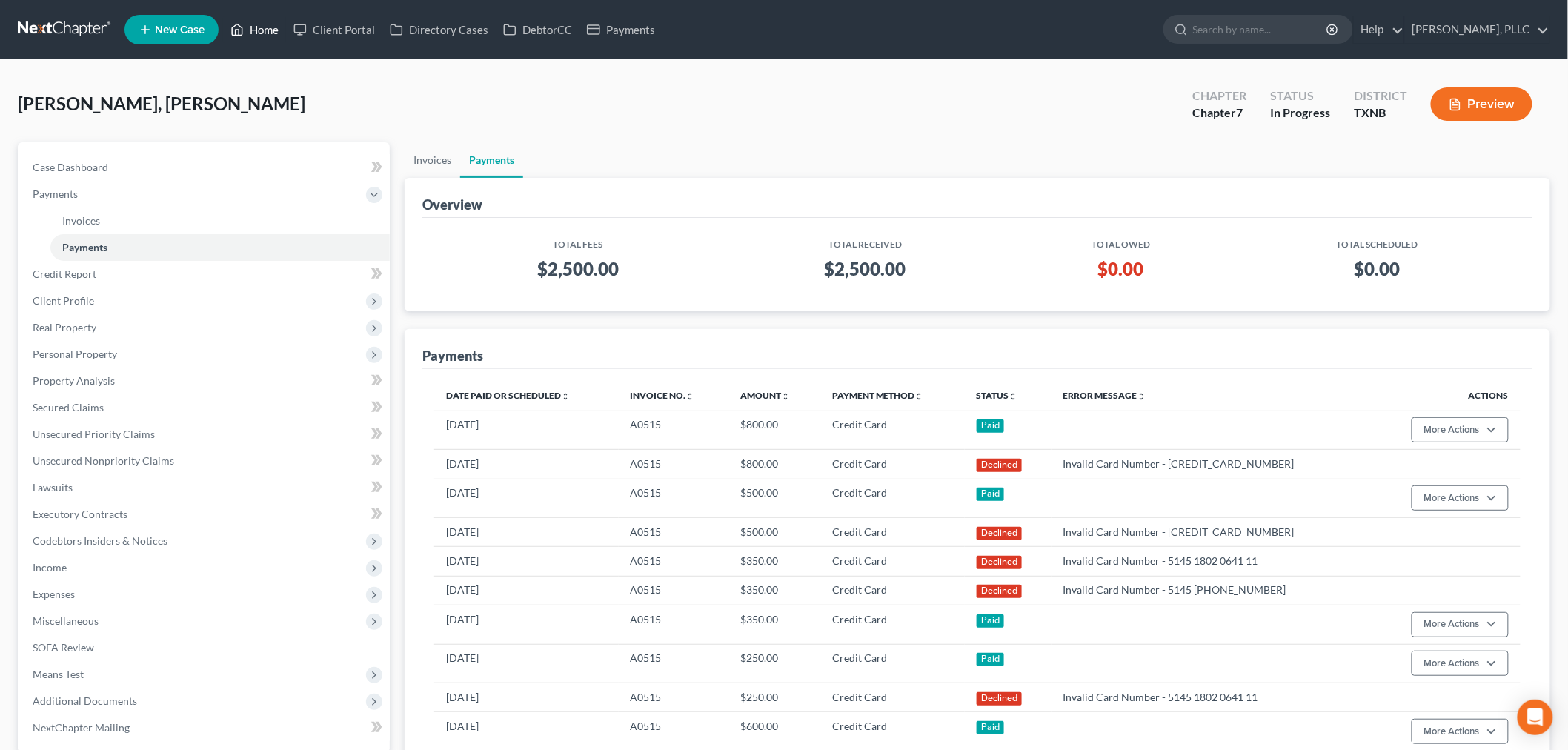
click at [270, 28] on link "Home" at bounding box center [255, 30] width 63 height 26
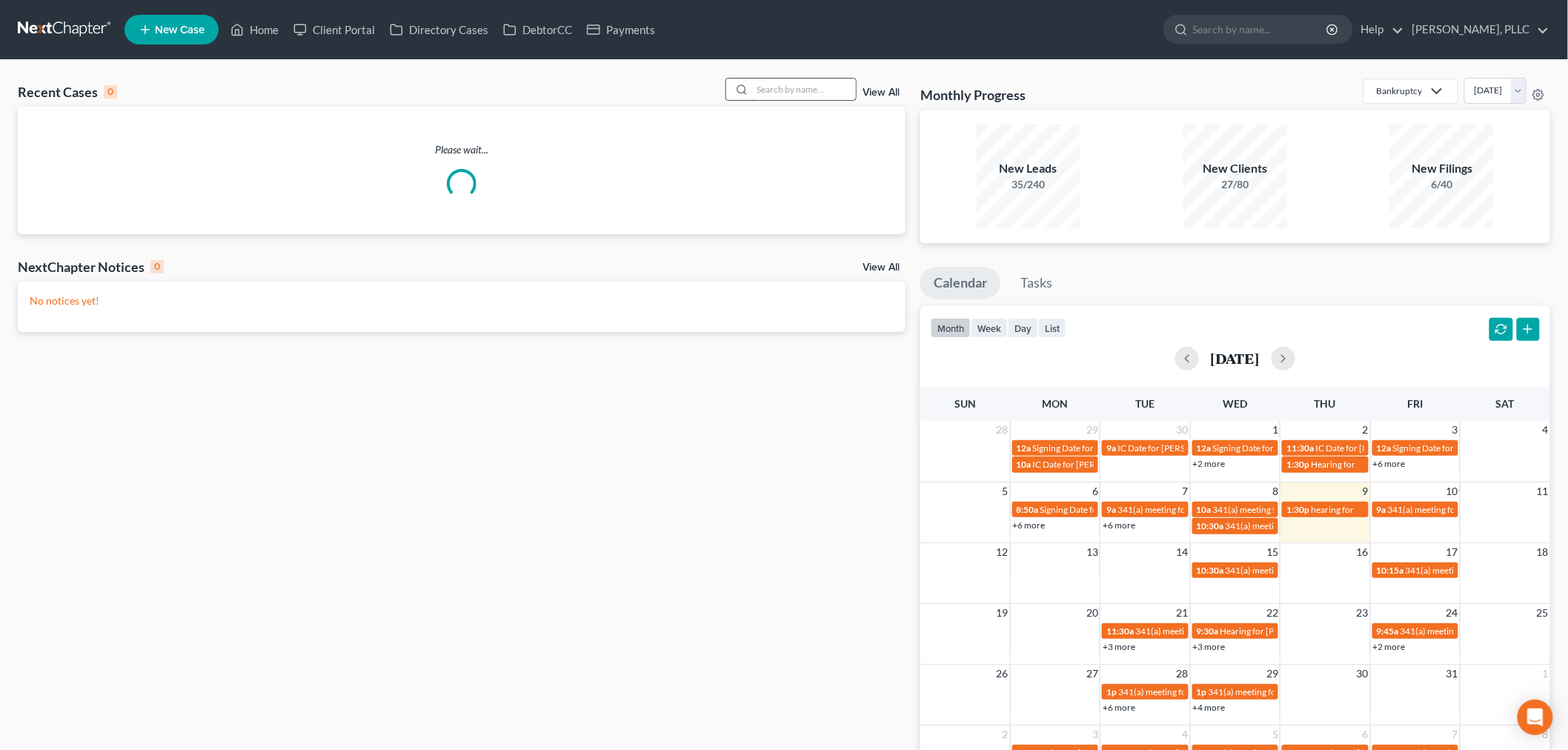
click at [794, 93] on input "search" at bounding box center [804, 89] width 103 height 21
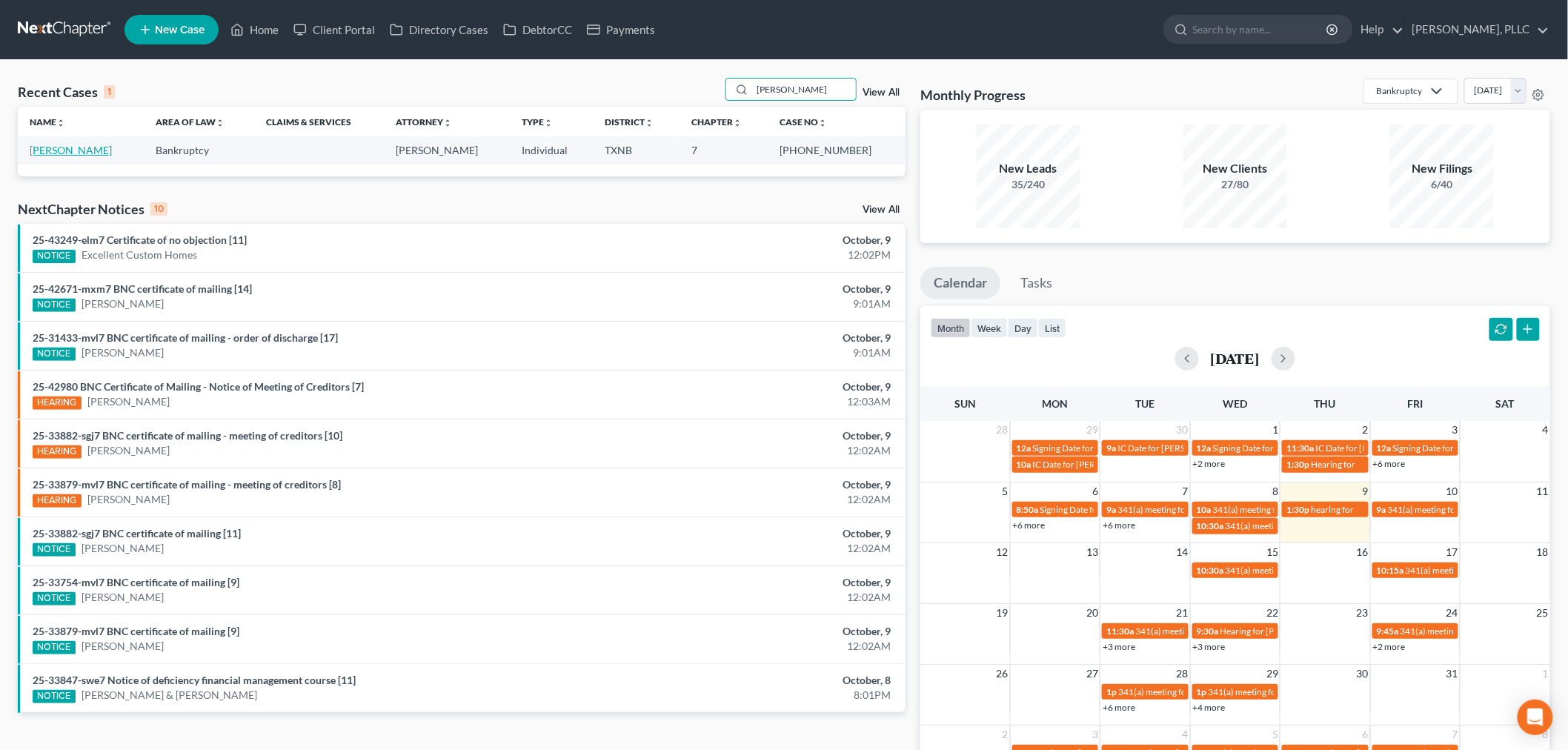
type input "ryan morrow"
click at [75, 150] on link "[PERSON_NAME]" at bounding box center [70, 150] width 82 height 12
select select "3"
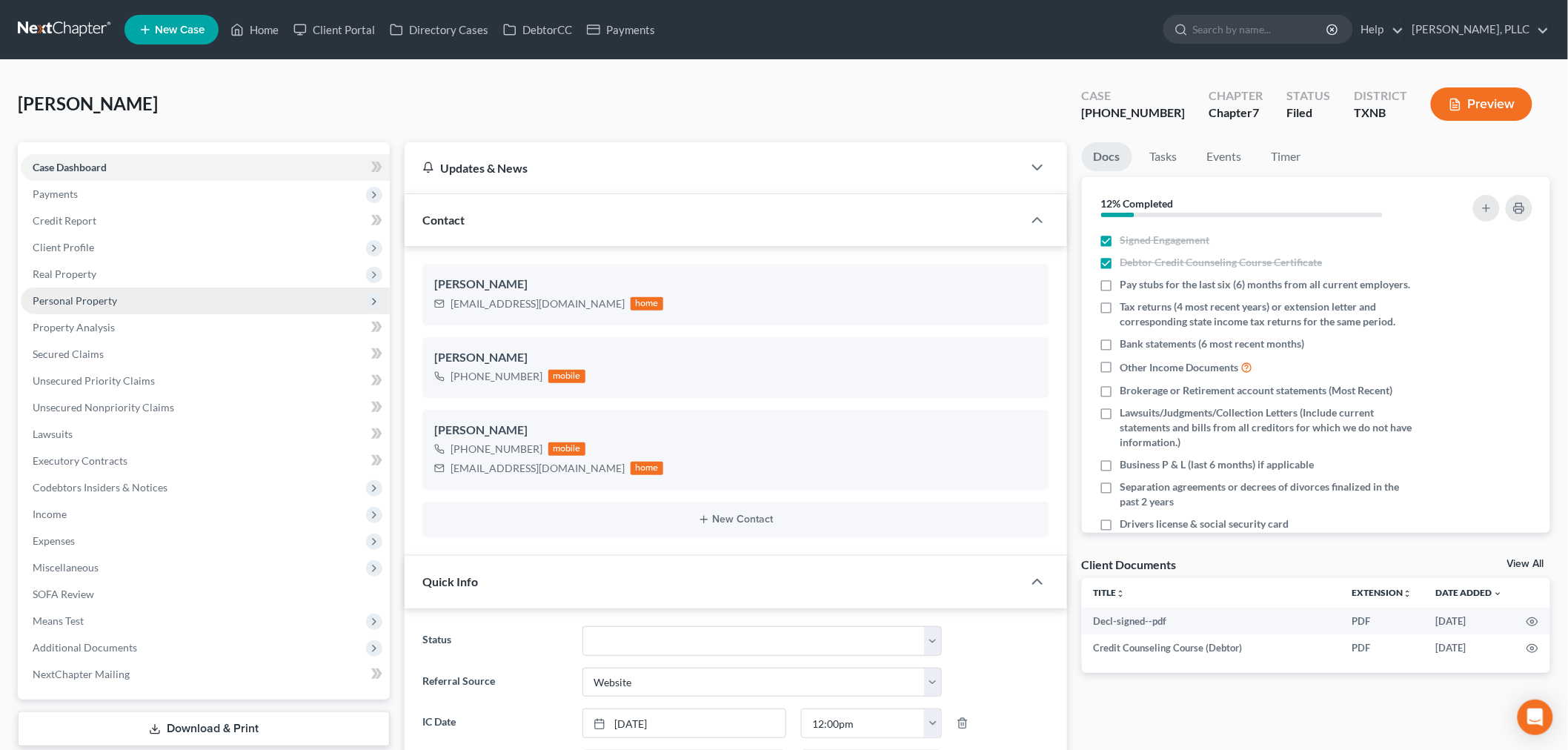
scroll to position [2063, 0]
click at [73, 296] on span "Personal Property" at bounding box center [74, 300] width 84 height 12
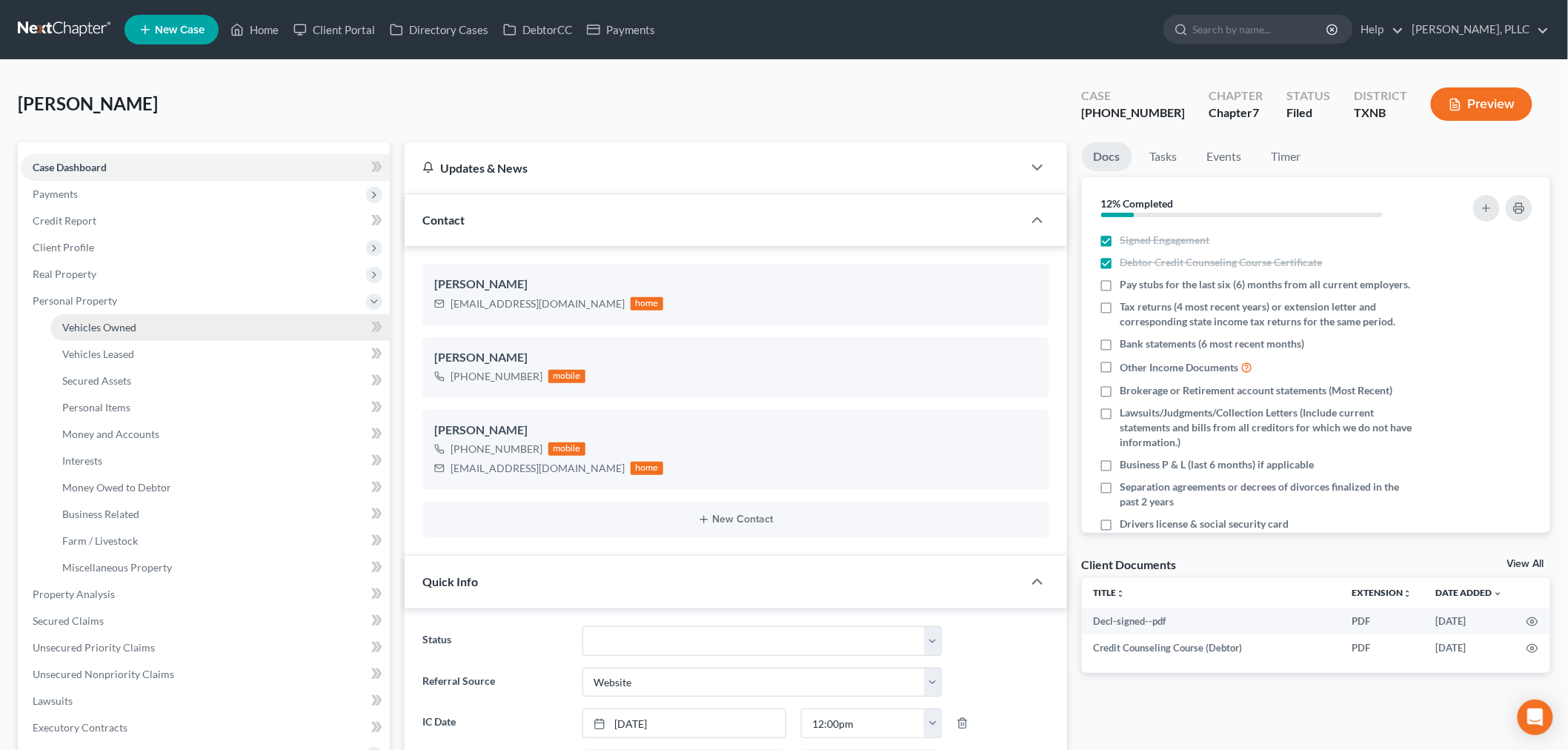
click at [98, 328] on span "Vehicles Owned" at bounding box center [99, 327] width 74 height 12
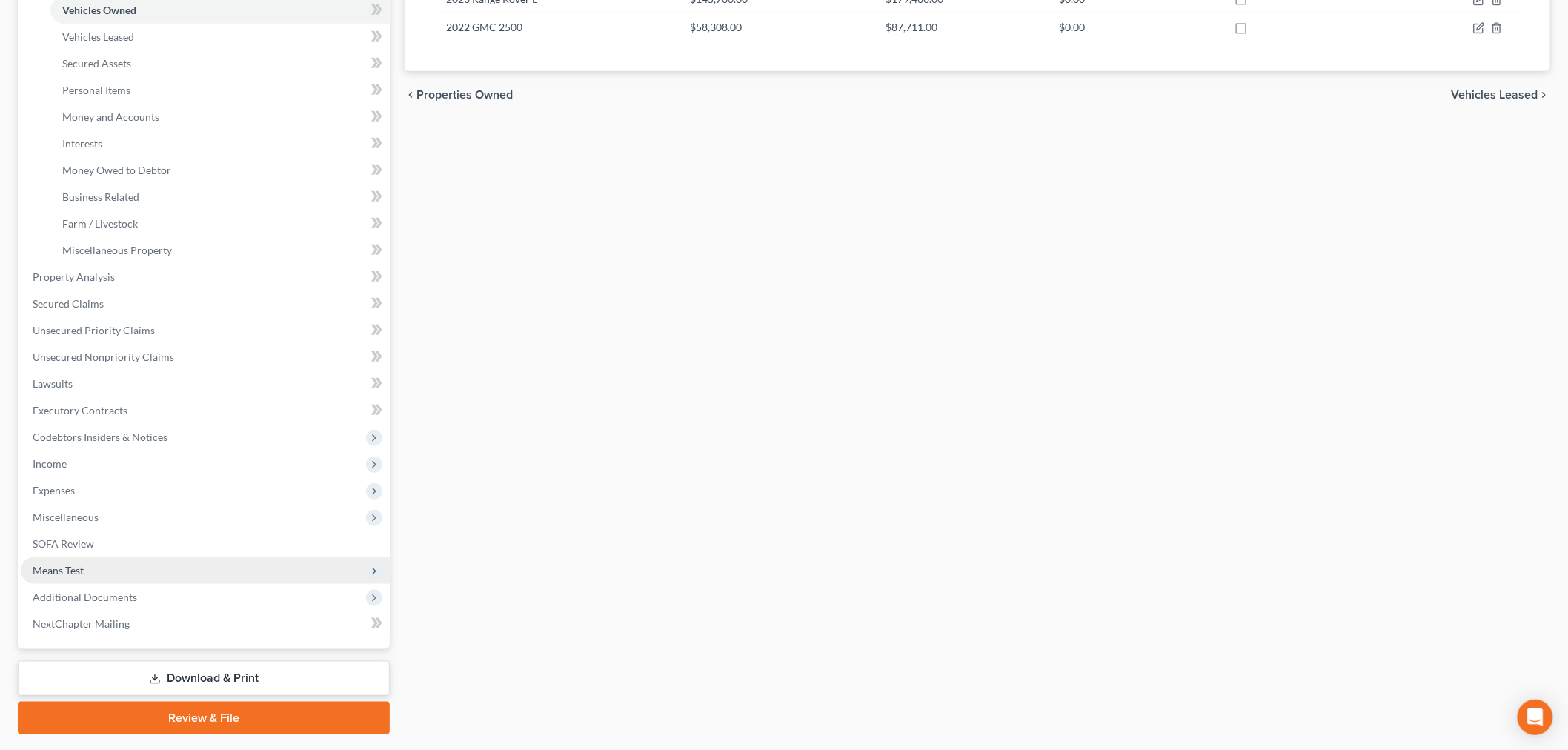
scroll to position [356, 0]
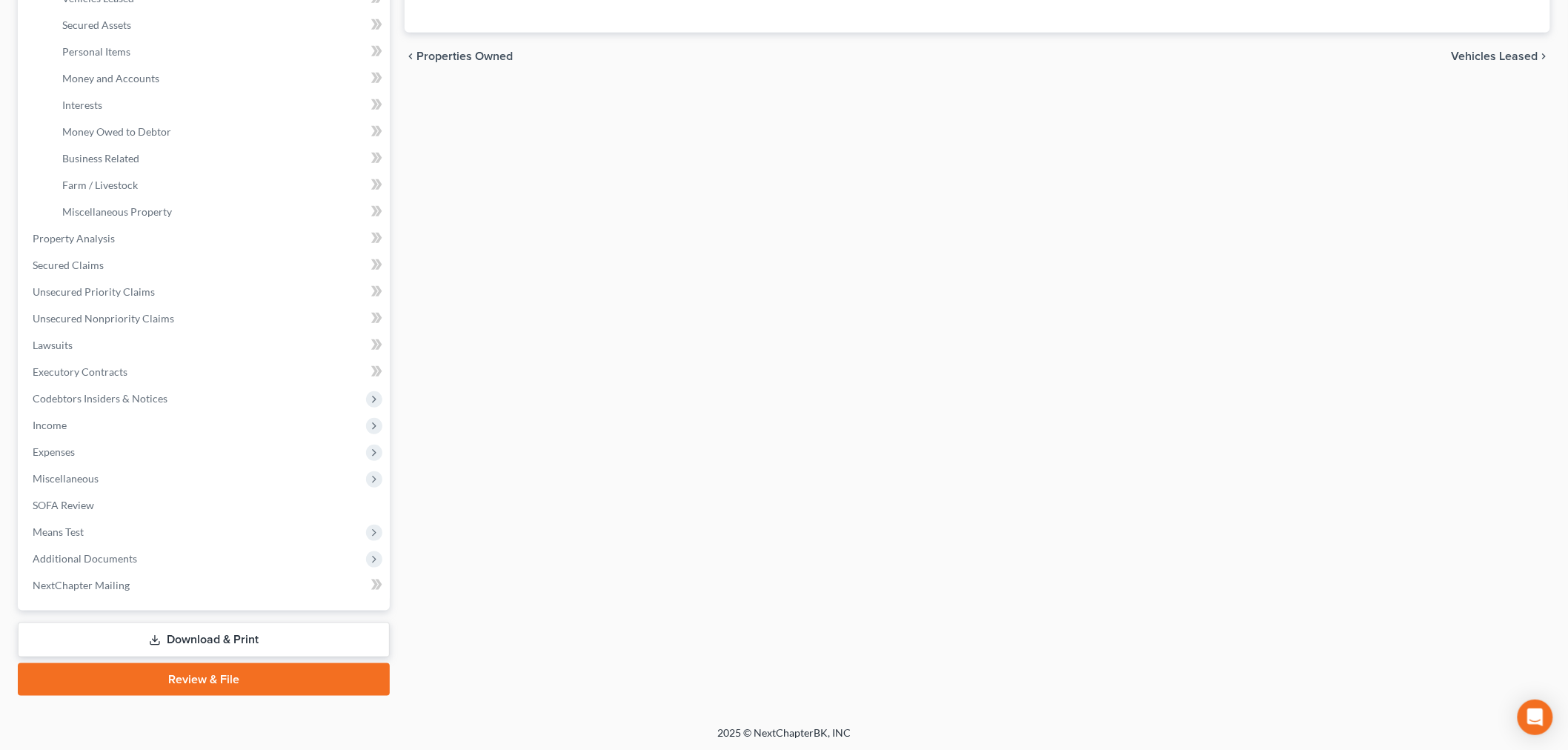
click at [737, 492] on div "Vehicles Owned Vehicles Leased Secured Assets Personal Items Money and Accounts…" at bounding box center [977, 241] width 1160 height 909
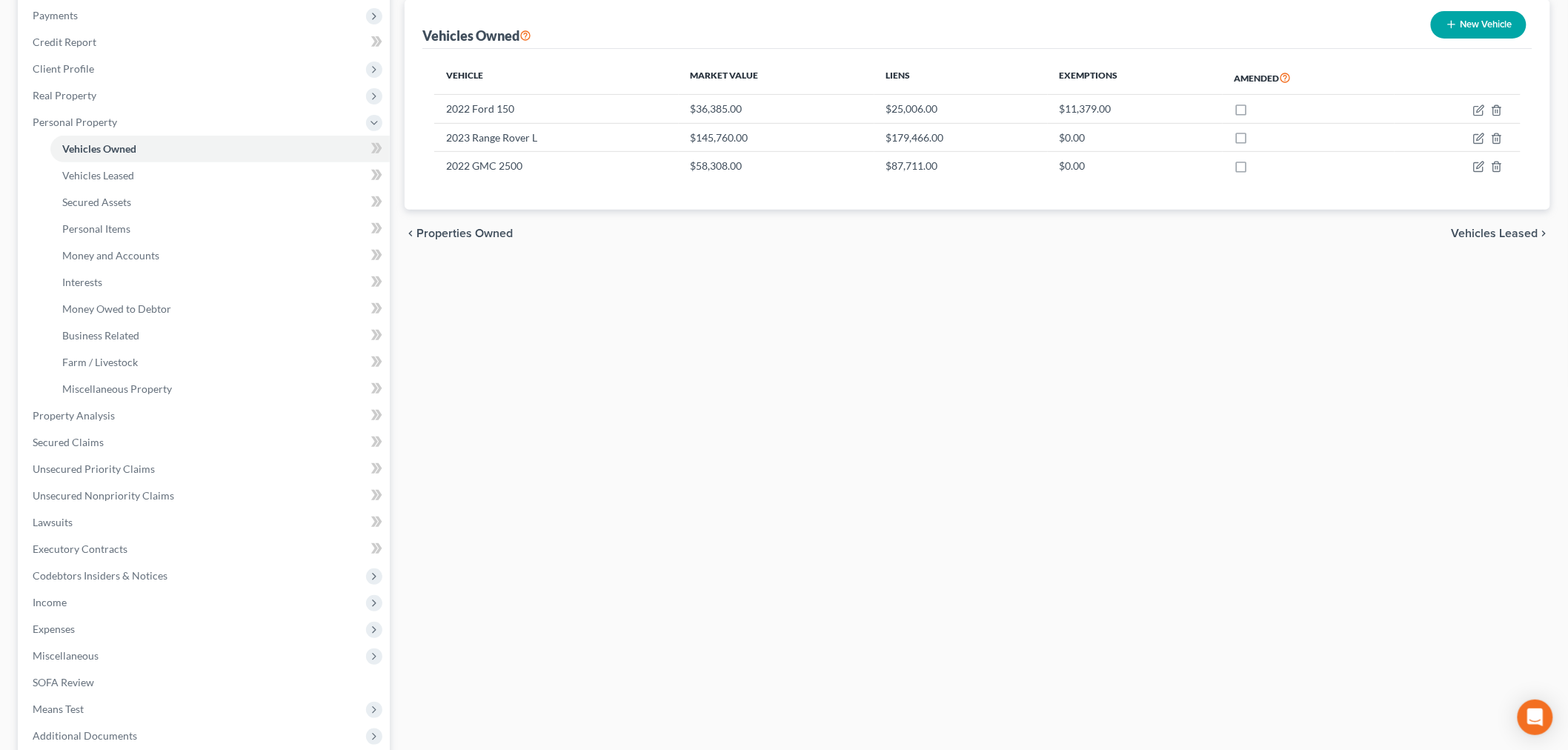
scroll to position [0, 0]
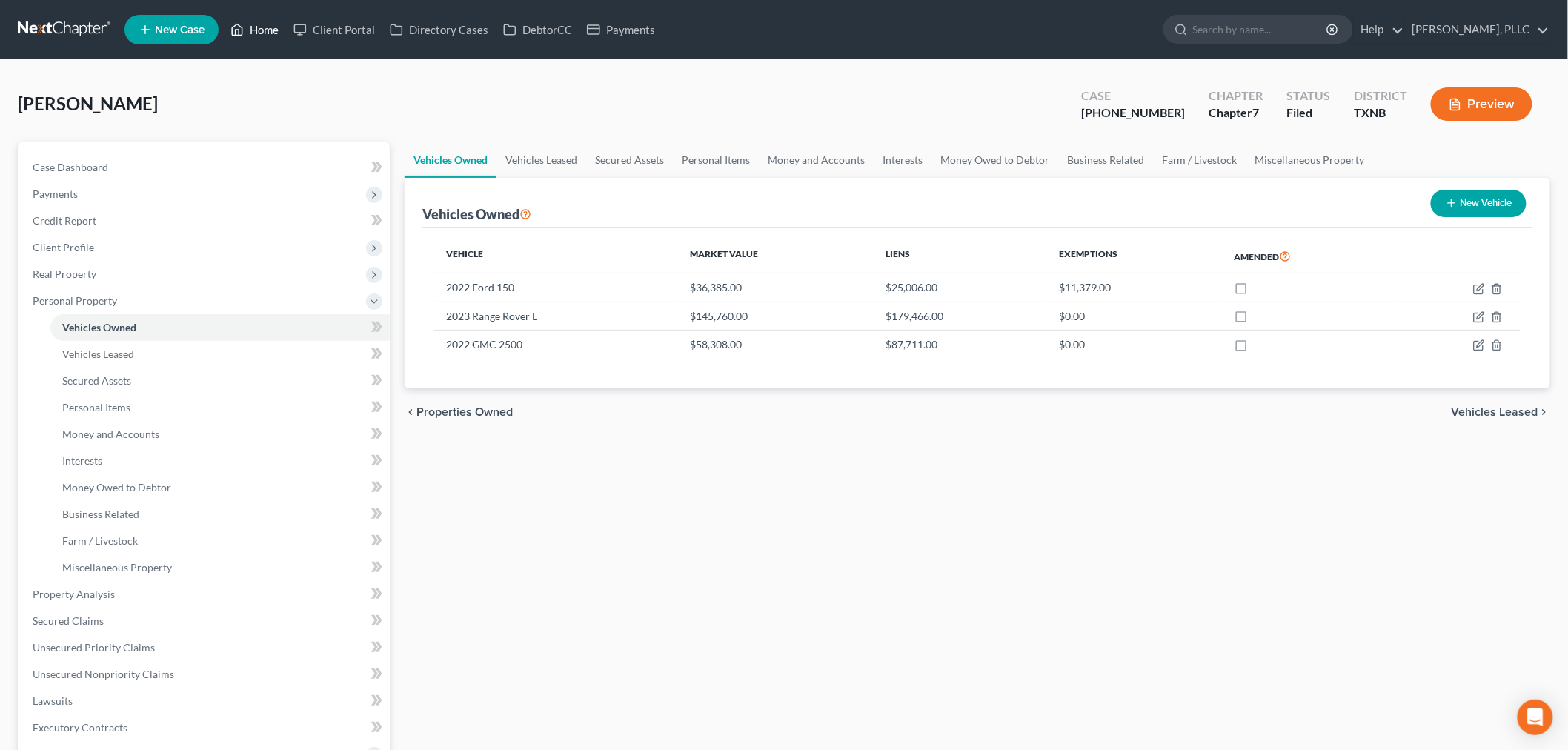
click at [265, 33] on link "Home" at bounding box center [255, 30] width 63 height 26
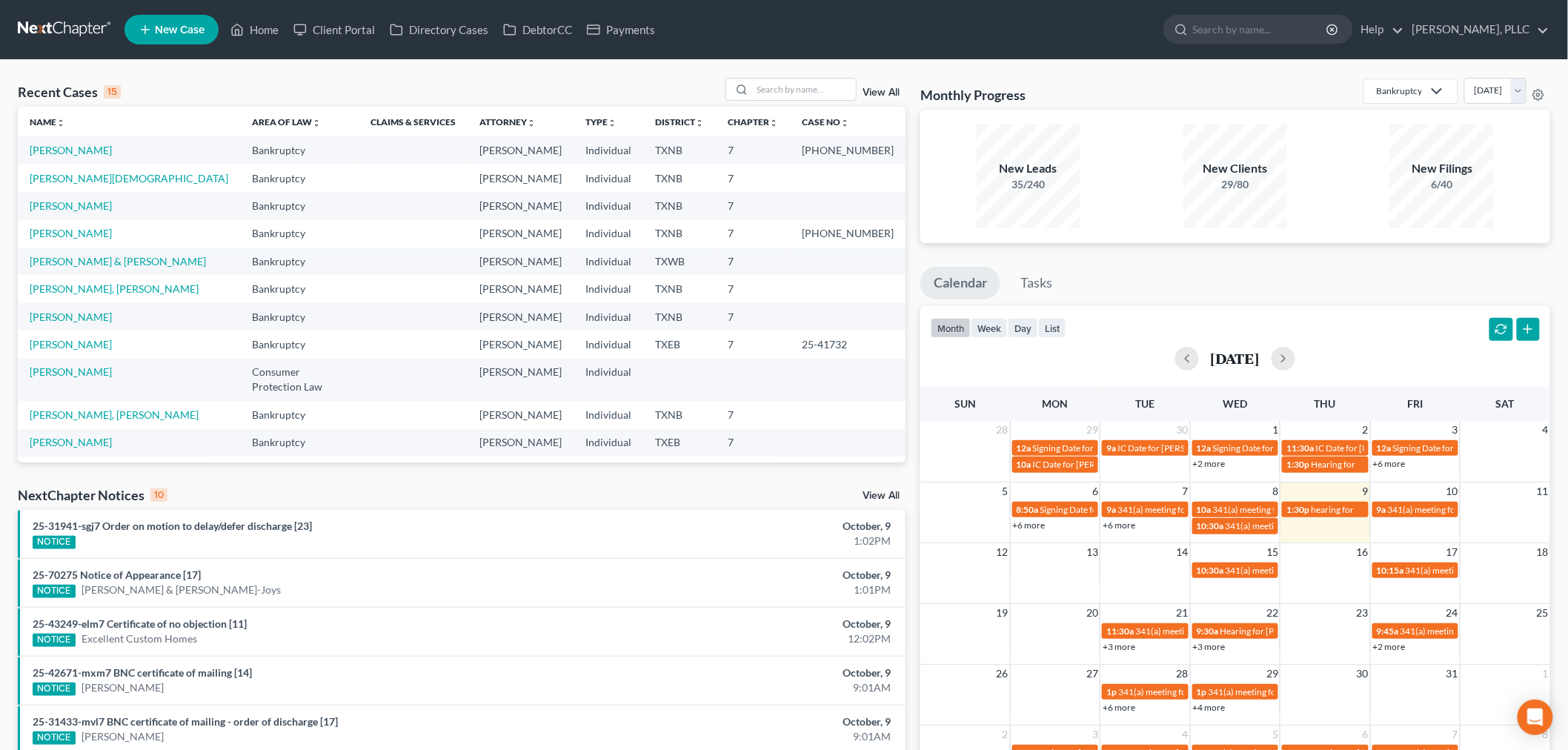
click at [605, 89] on div "Recent Cases 15 View All" at bounding box center [461, 92] width 887 height 29
